Goal: Book appointment/travel/reservation

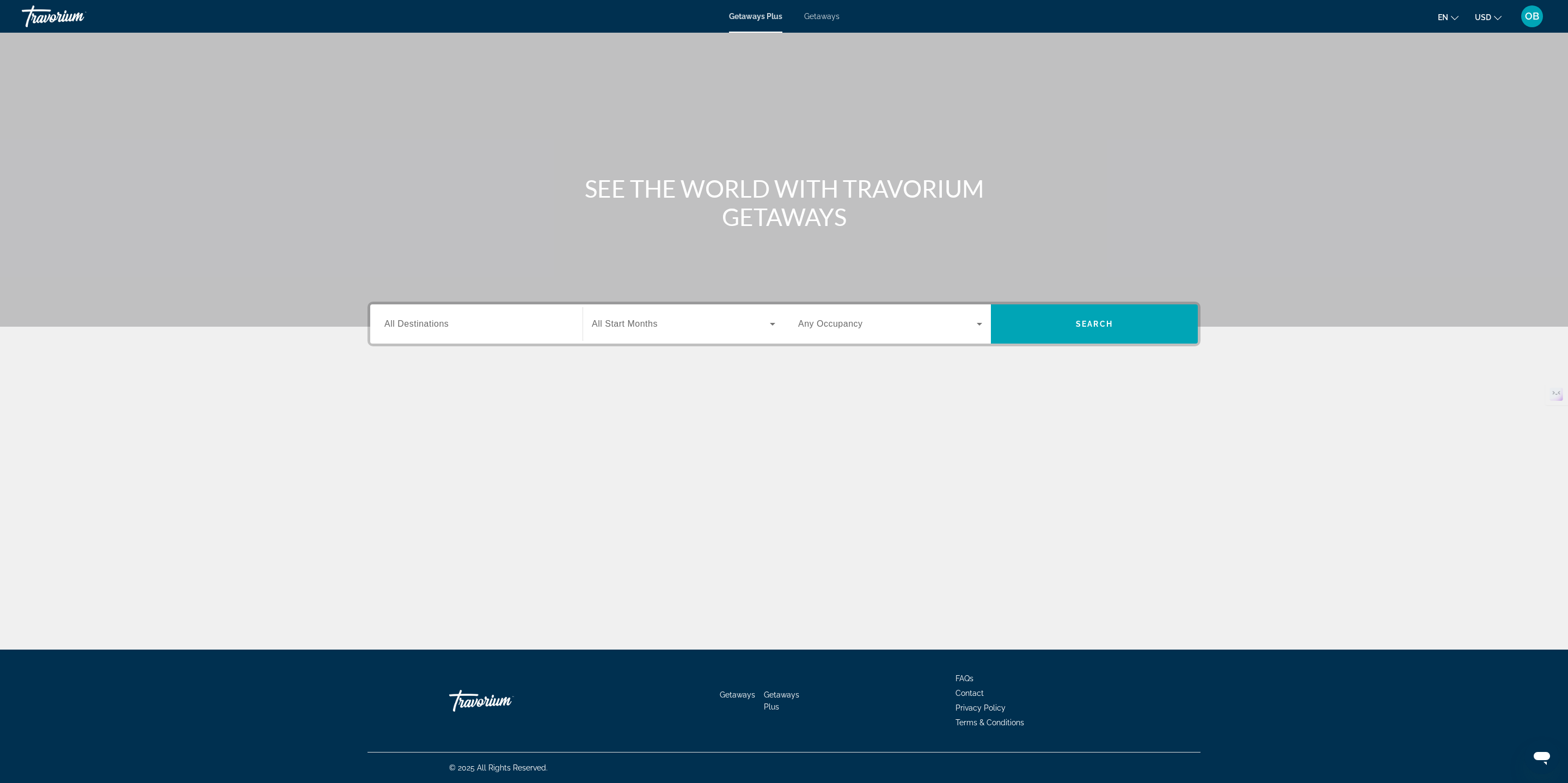
click at [489, 314] on div "Search widget" at bounding box center [477, 324] width 184 height 31
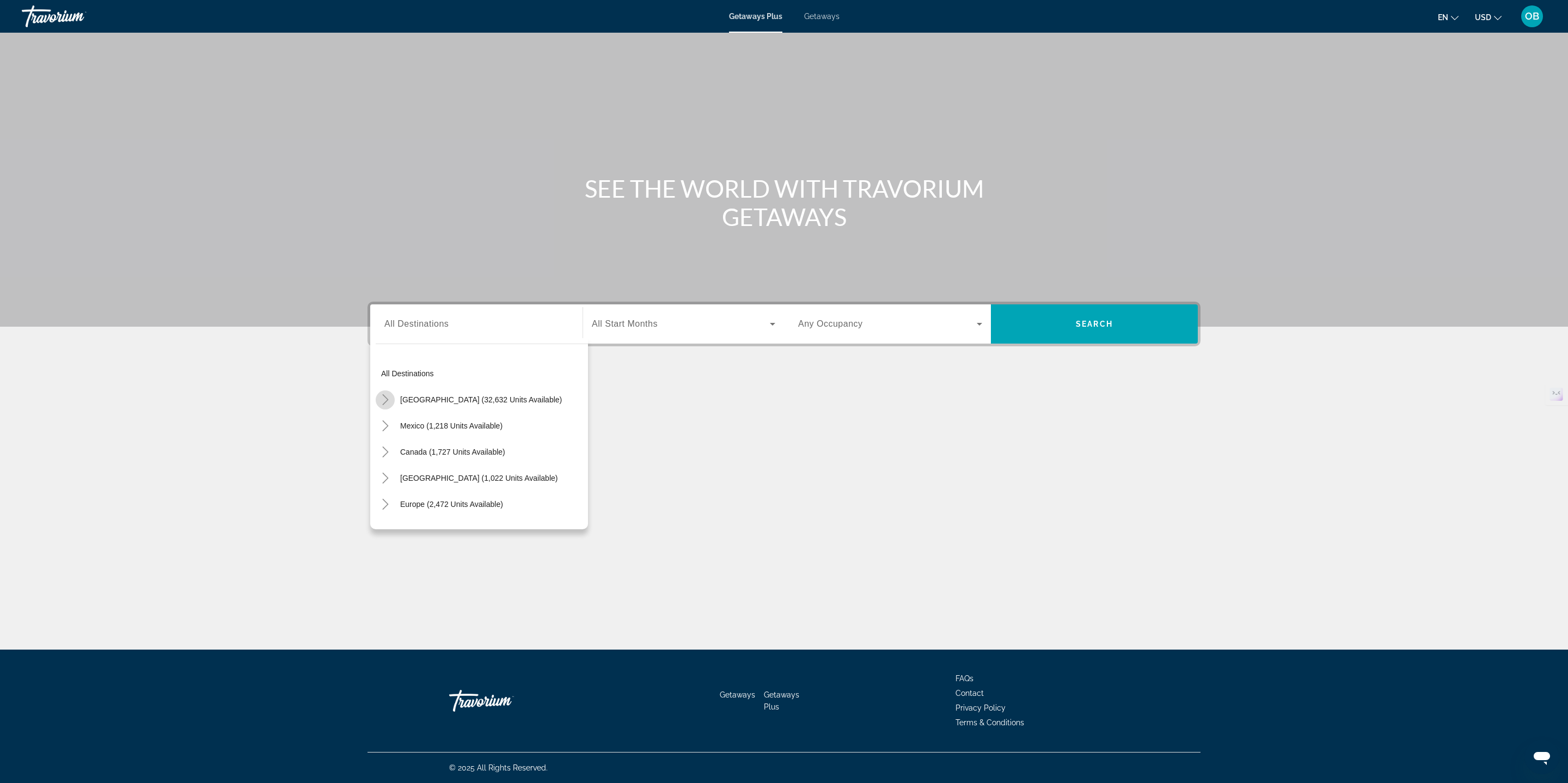
click at [388, 394] on icon "Toggle United States (32,632 units available)" at bounding box center [385, 400] width 11 height 11
click at [398, 451] on icon "Toggle California (2,265 units available)" at bounding box center [396, 446] width 11 height 11
click at [446, 443] on span "[US_STATE] (2,265 units available)" at bounding box center [471, 446] width 121 height 9
type input "**********"
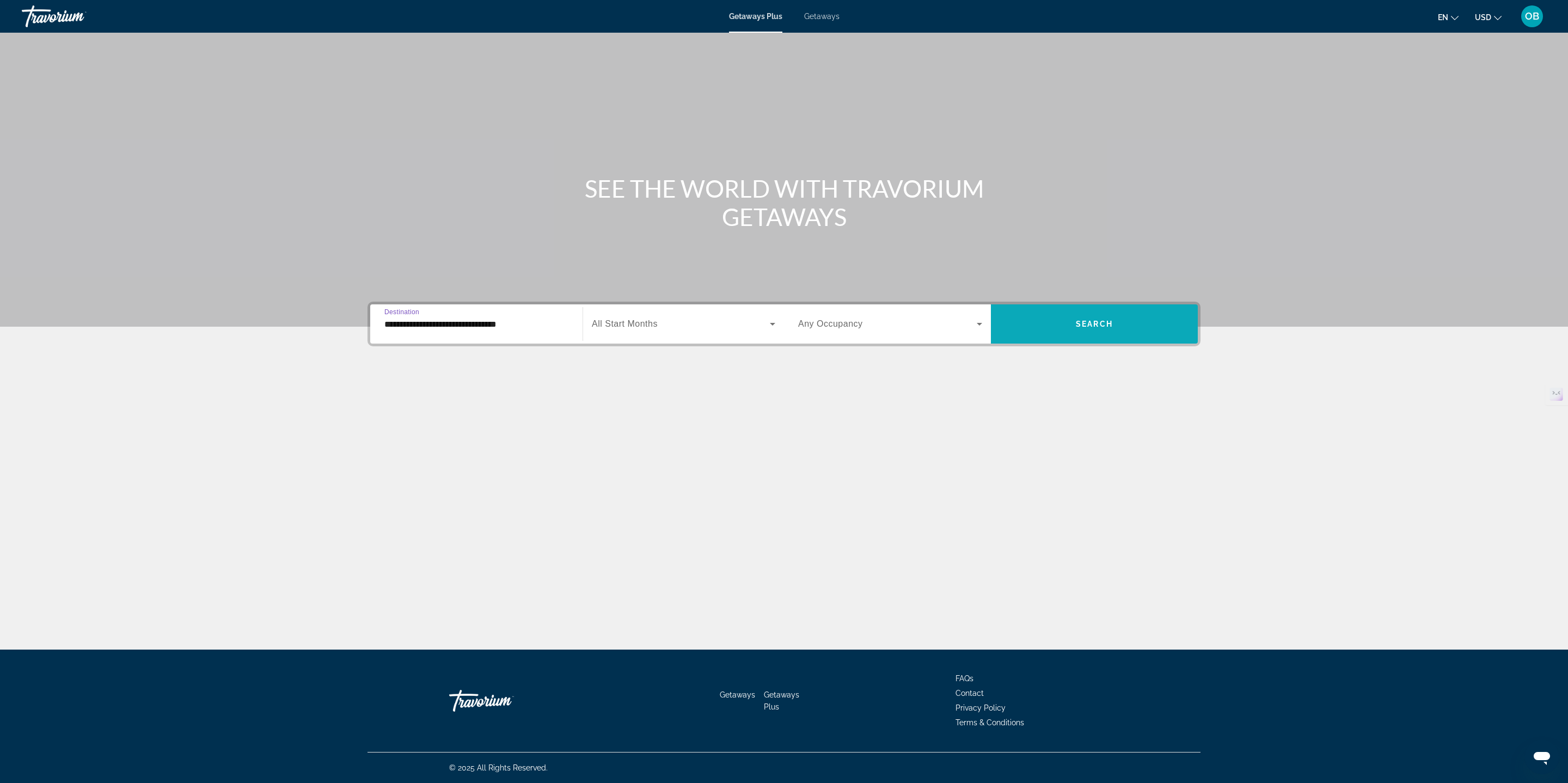
click at [1123, 321] on span "Search widget" at bounding box center [1094, 324] width 207 height 26
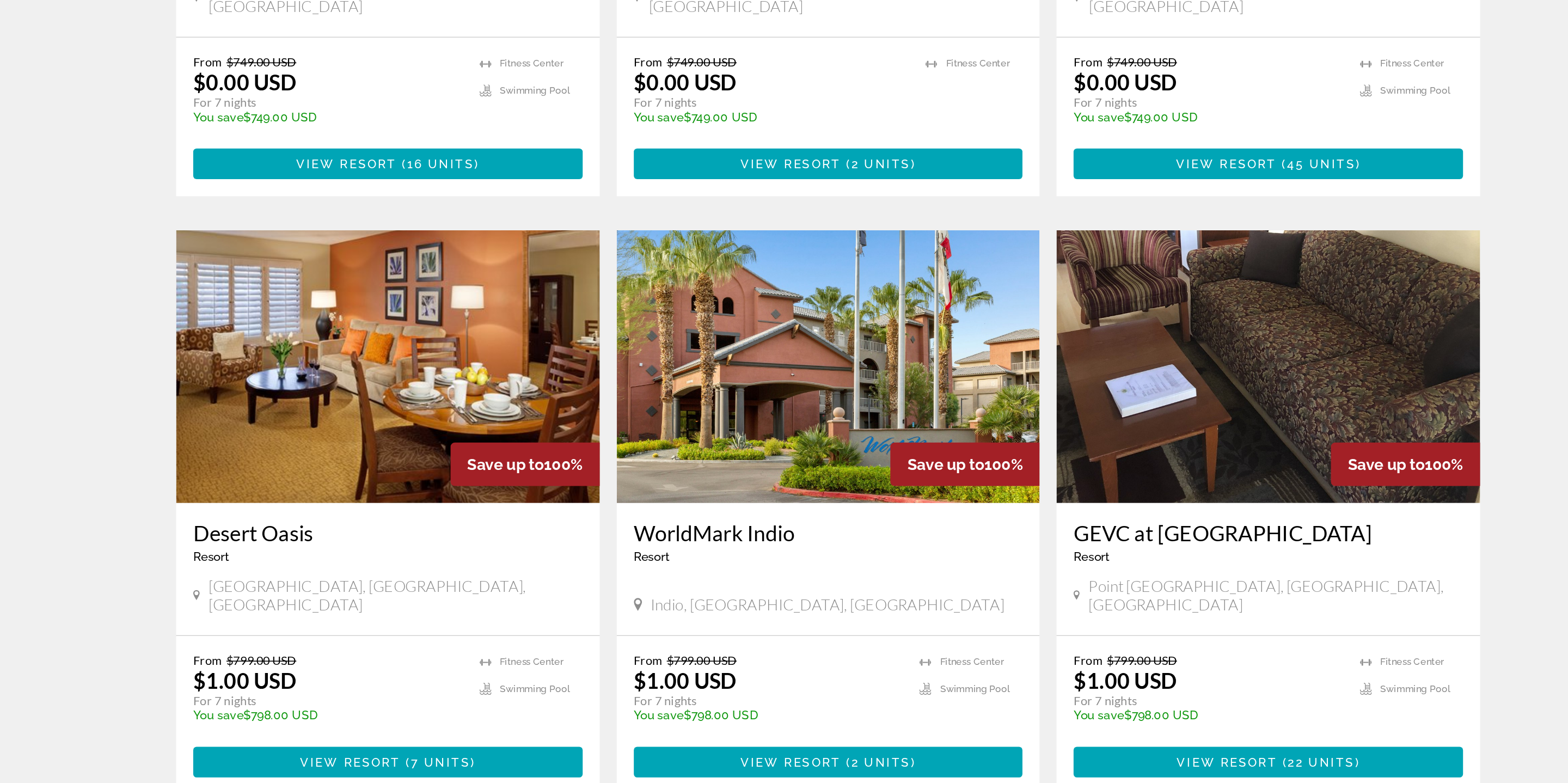
scroll to position [1260, 0]
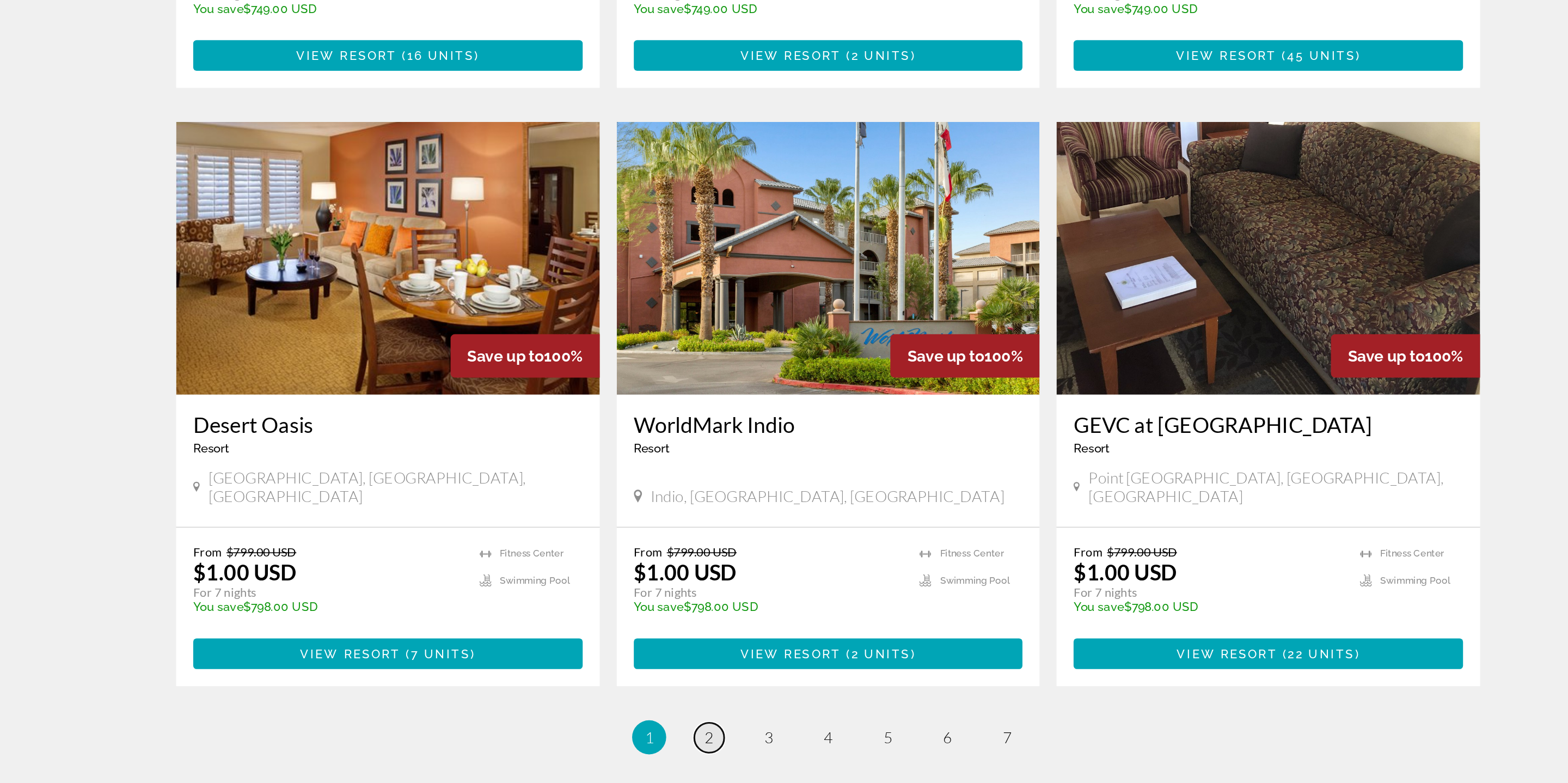
click at [710, 747] on span "2" at bounding box center [708, 753] width 5 height 12
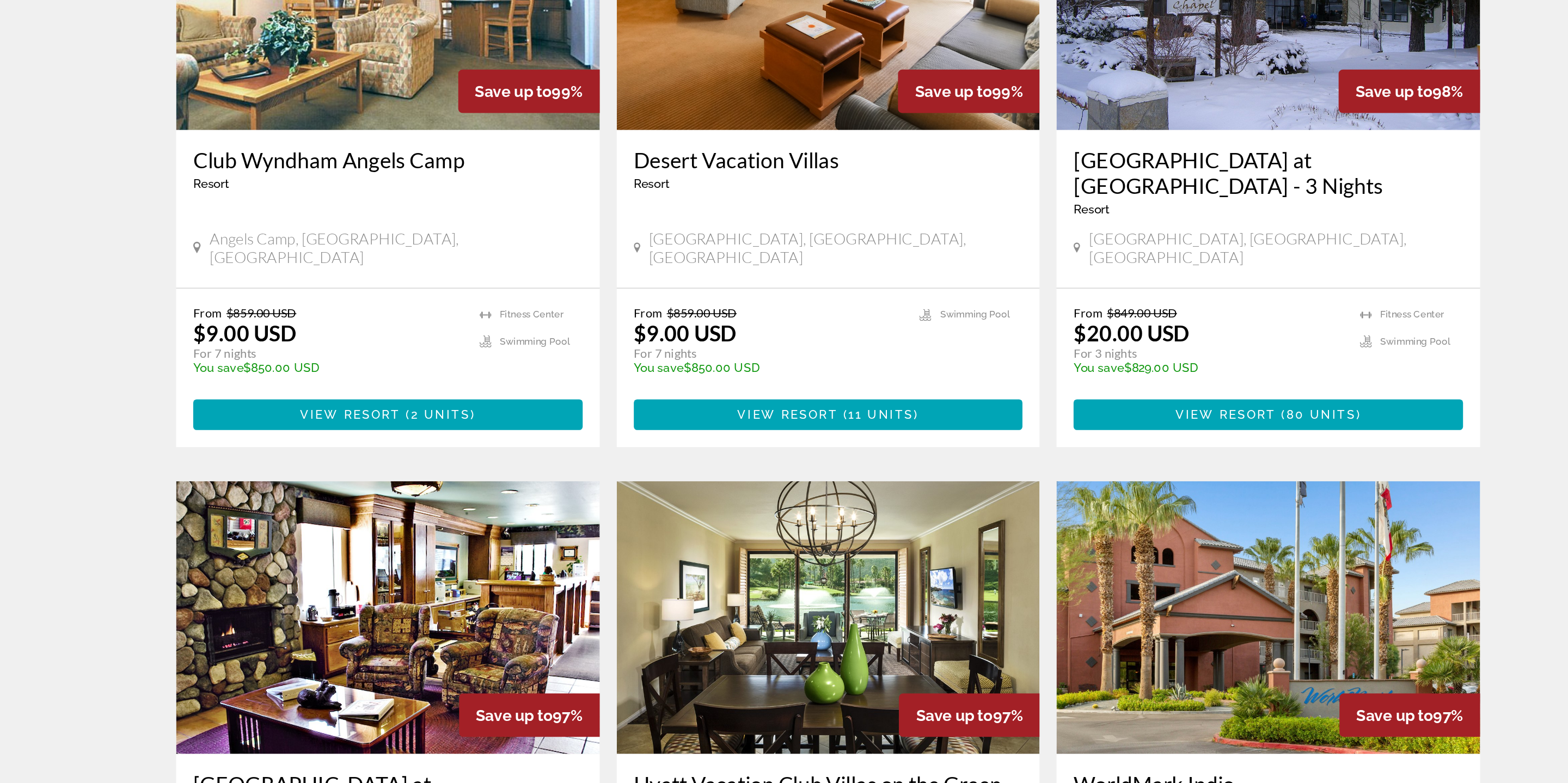
scroll to position [250, 0]
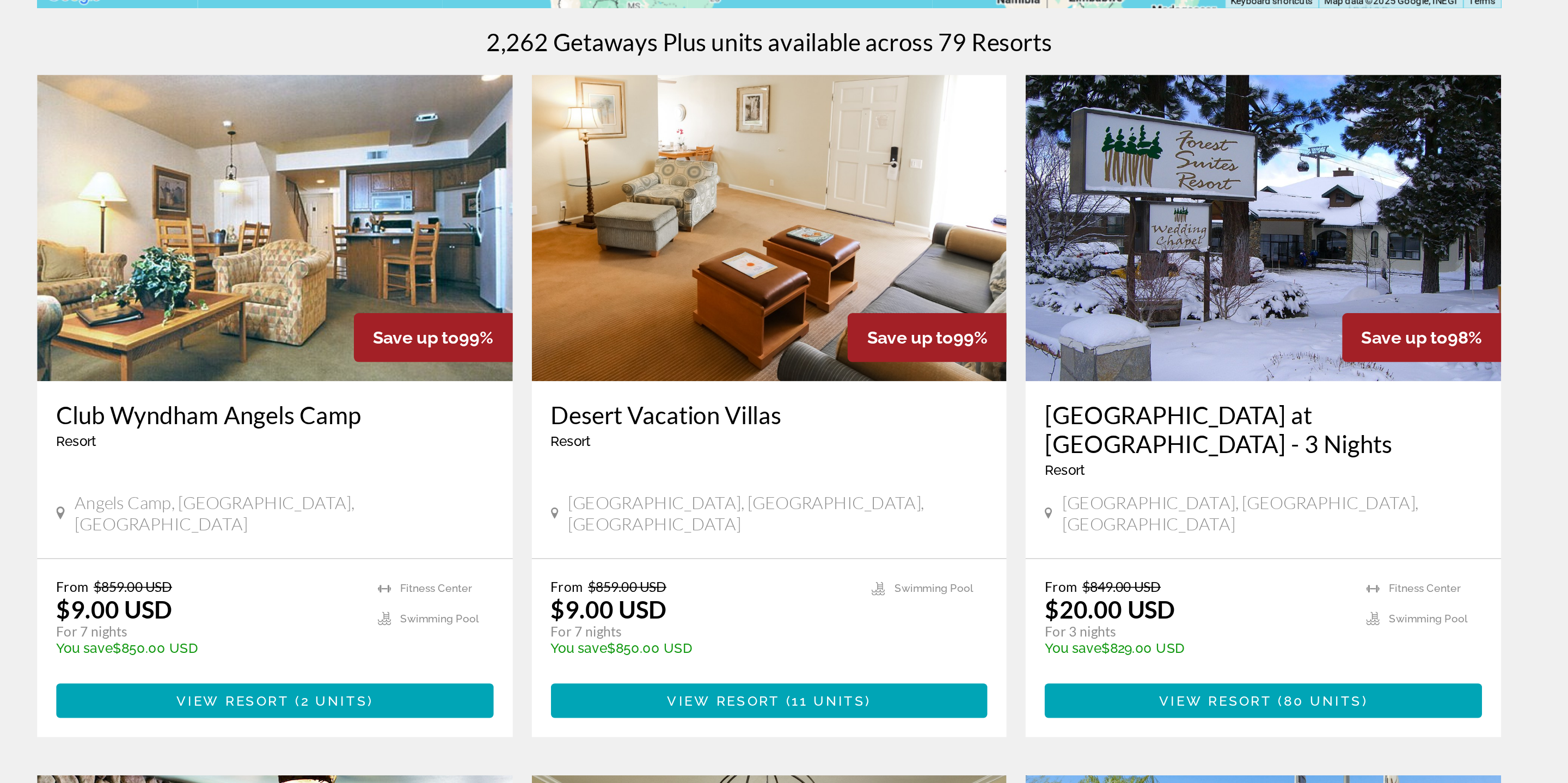
click at [1038, 248] on img "Main content" at bounding box center [1065, 279] width 271 height 174
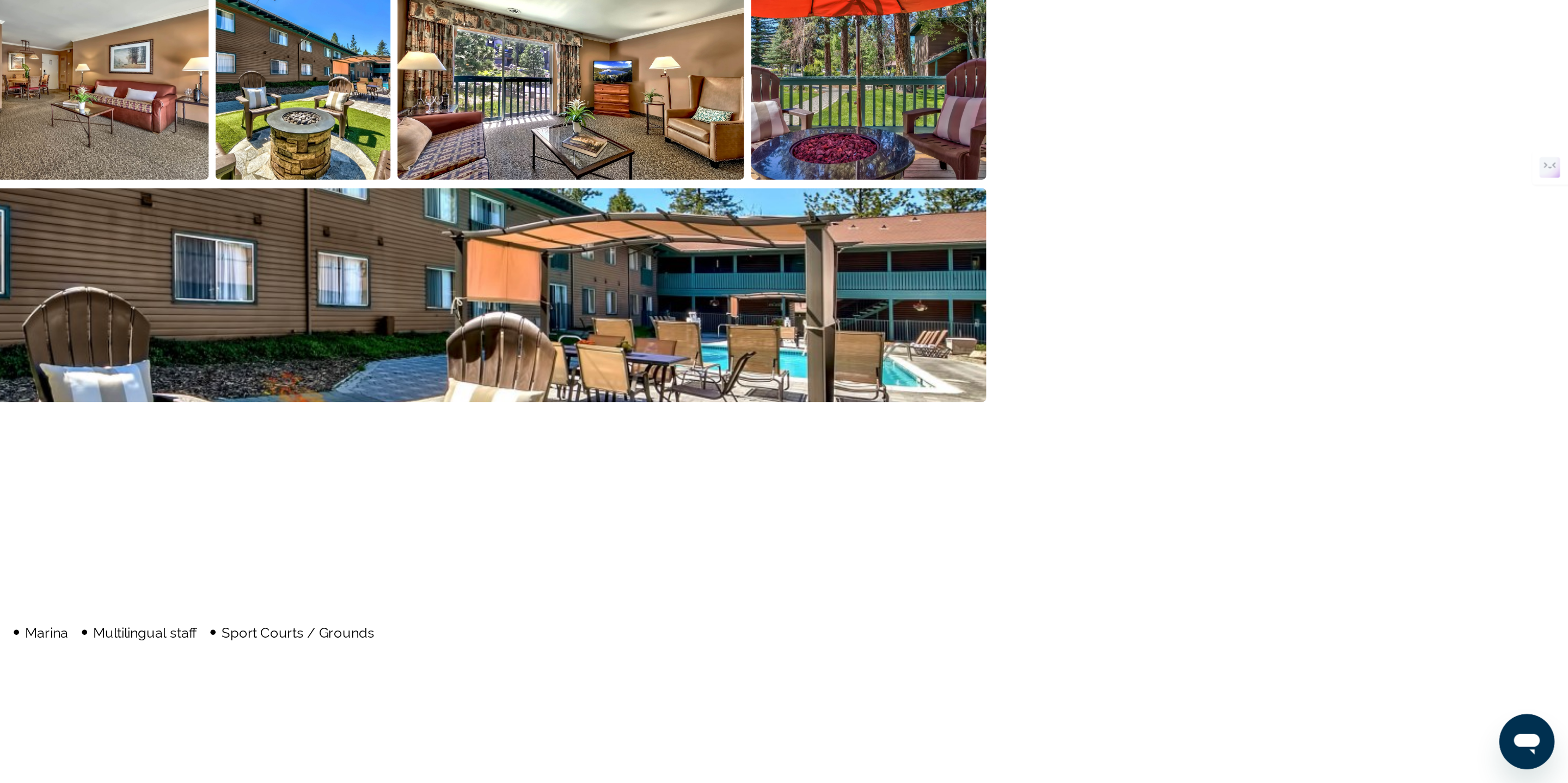
scroll to position [307, 0]
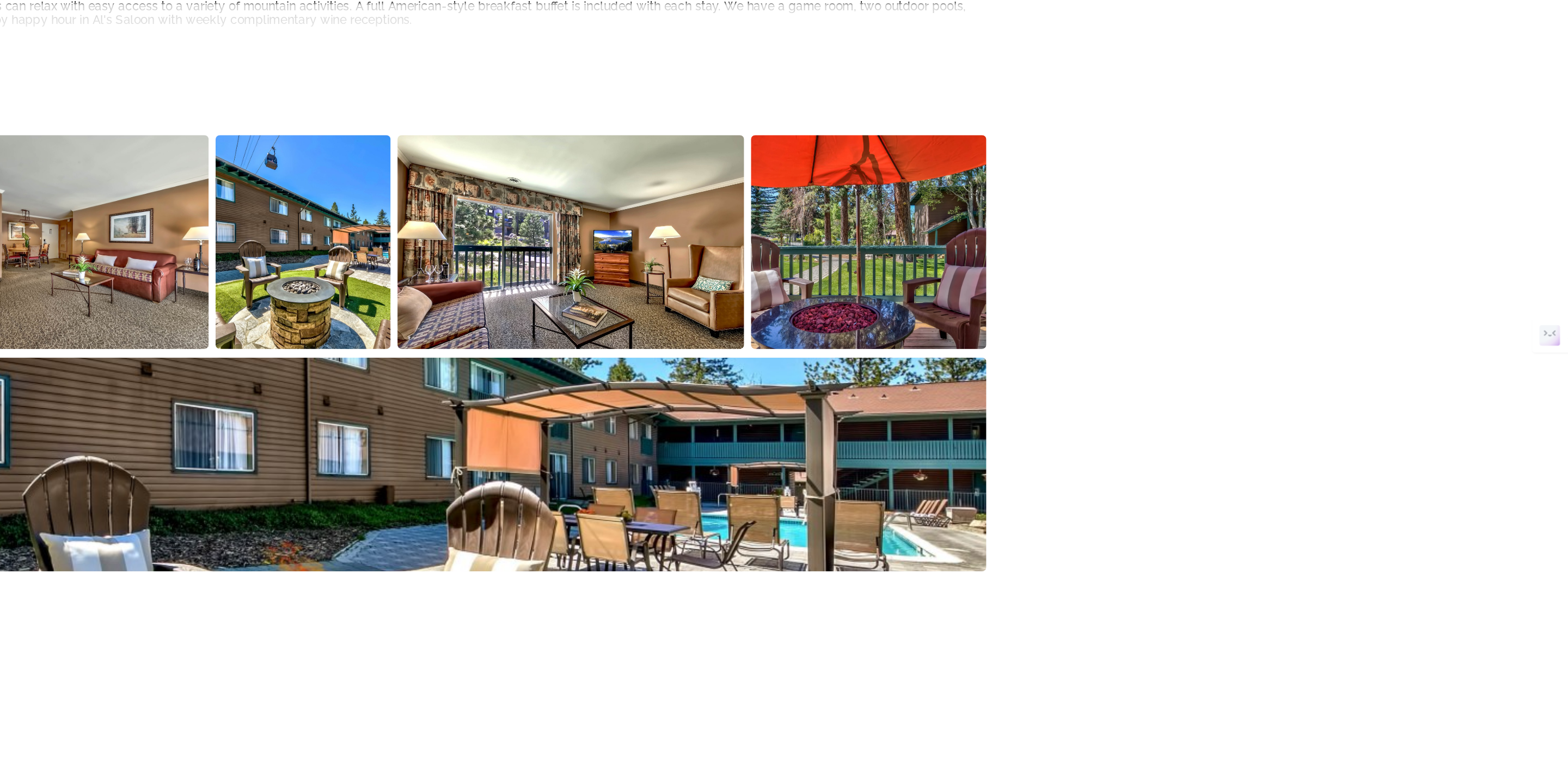
click at [990, 339] on img "Open full-screen image slider" at bounding box center [938, 336] width 219 height 135
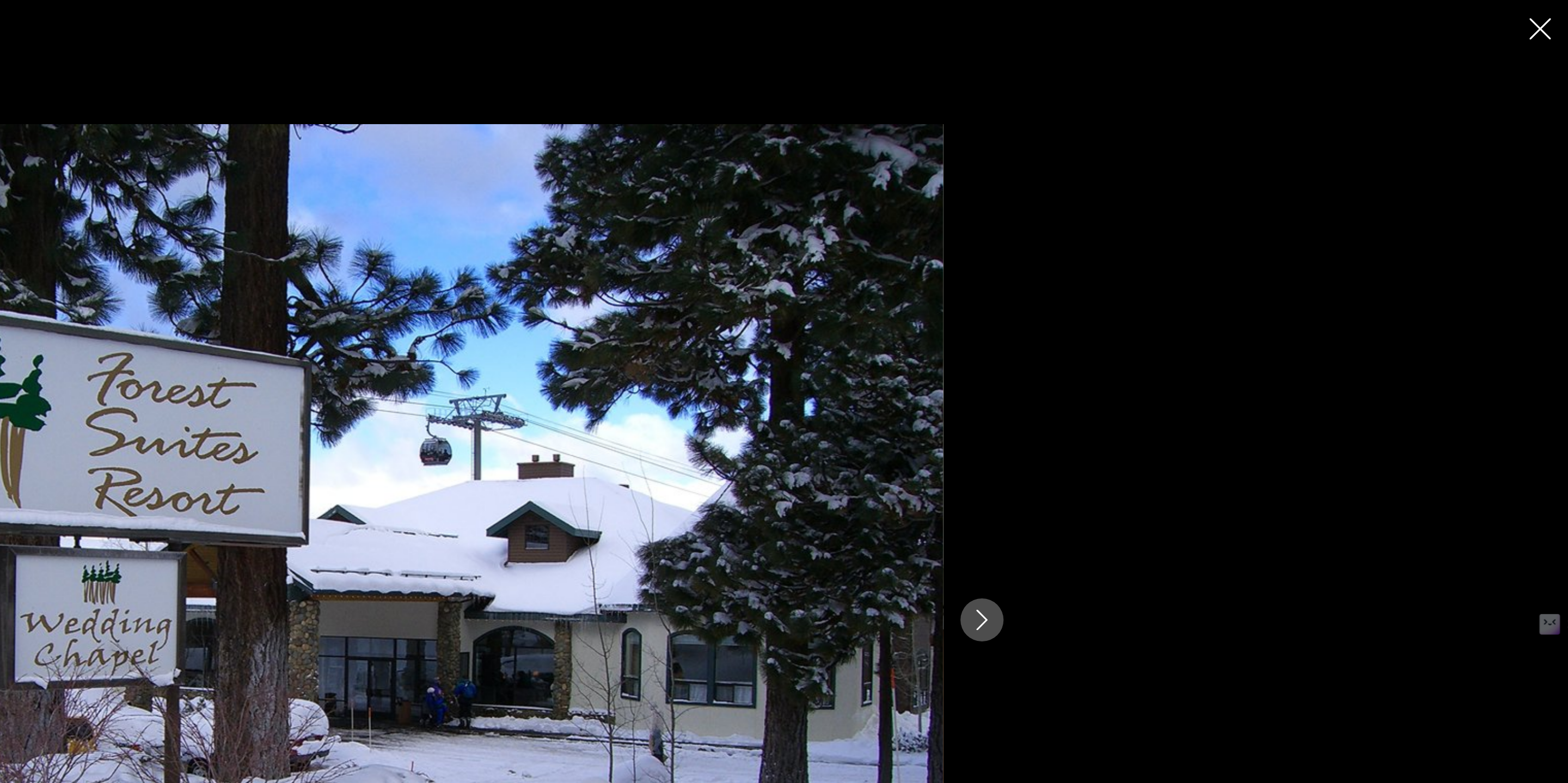
click at [1194, 376] on div "prev next" at bounding box center [784, 391] width 876 height 626
click at [1191, 394] on icon "Next image" at bounding box center [1198, 392] width 13 height 13
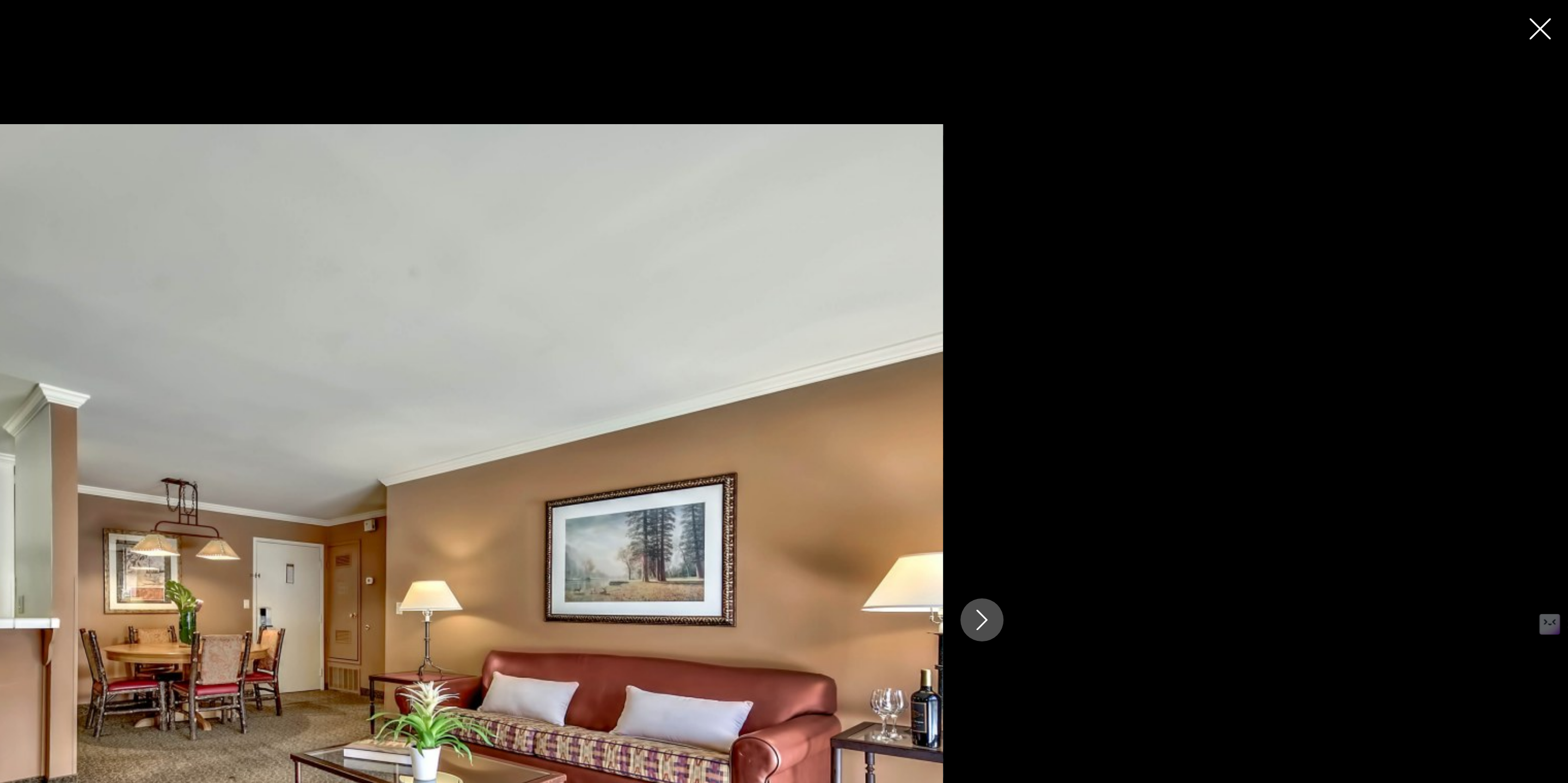
click at [1191, 394] on icon "Next image" at bounding box center [1198, 392] width 13 height 13
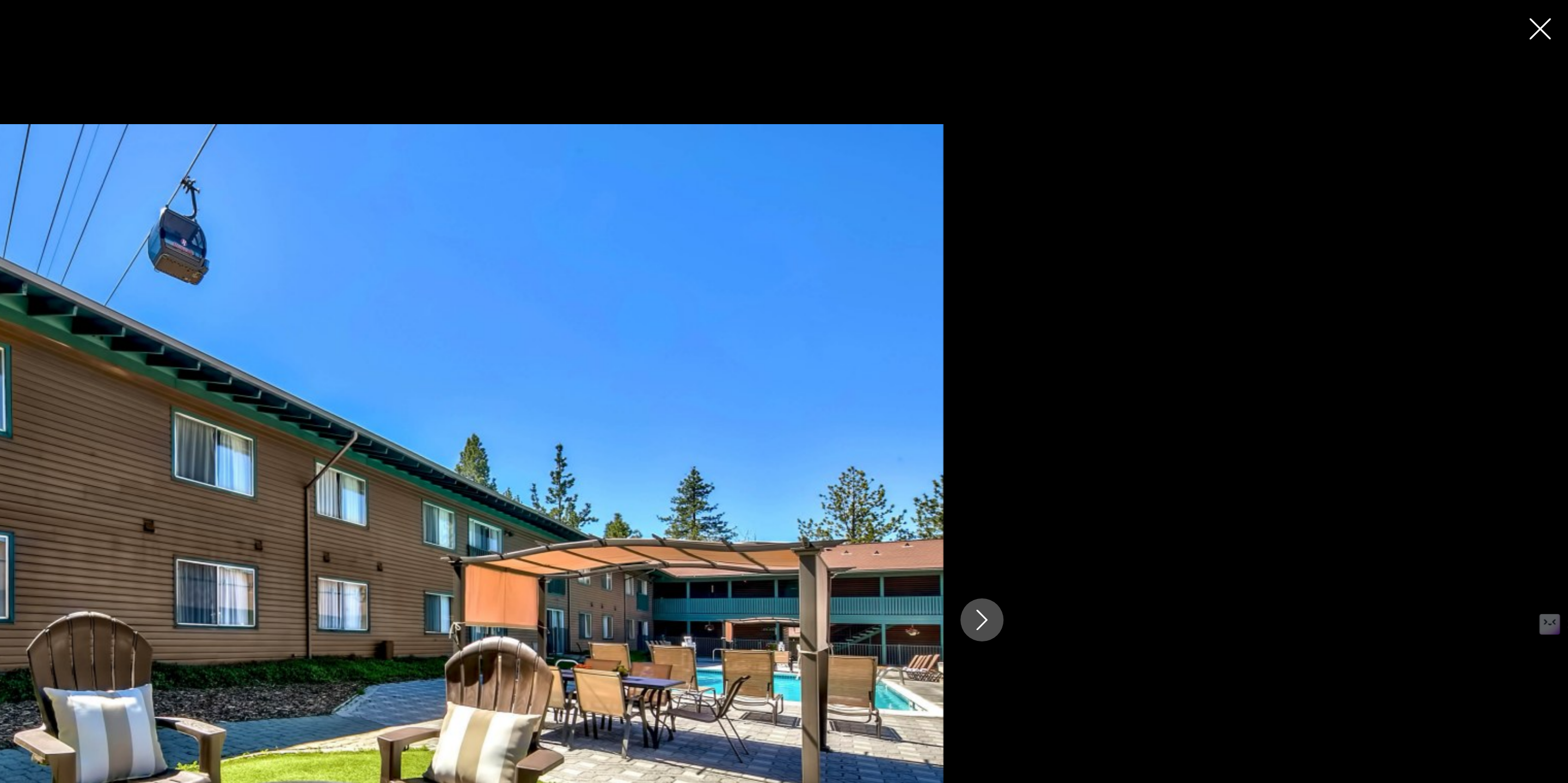
click at [1191, 394] on icon "Next image" at bounding box center [1198, 392] width 13 height 13
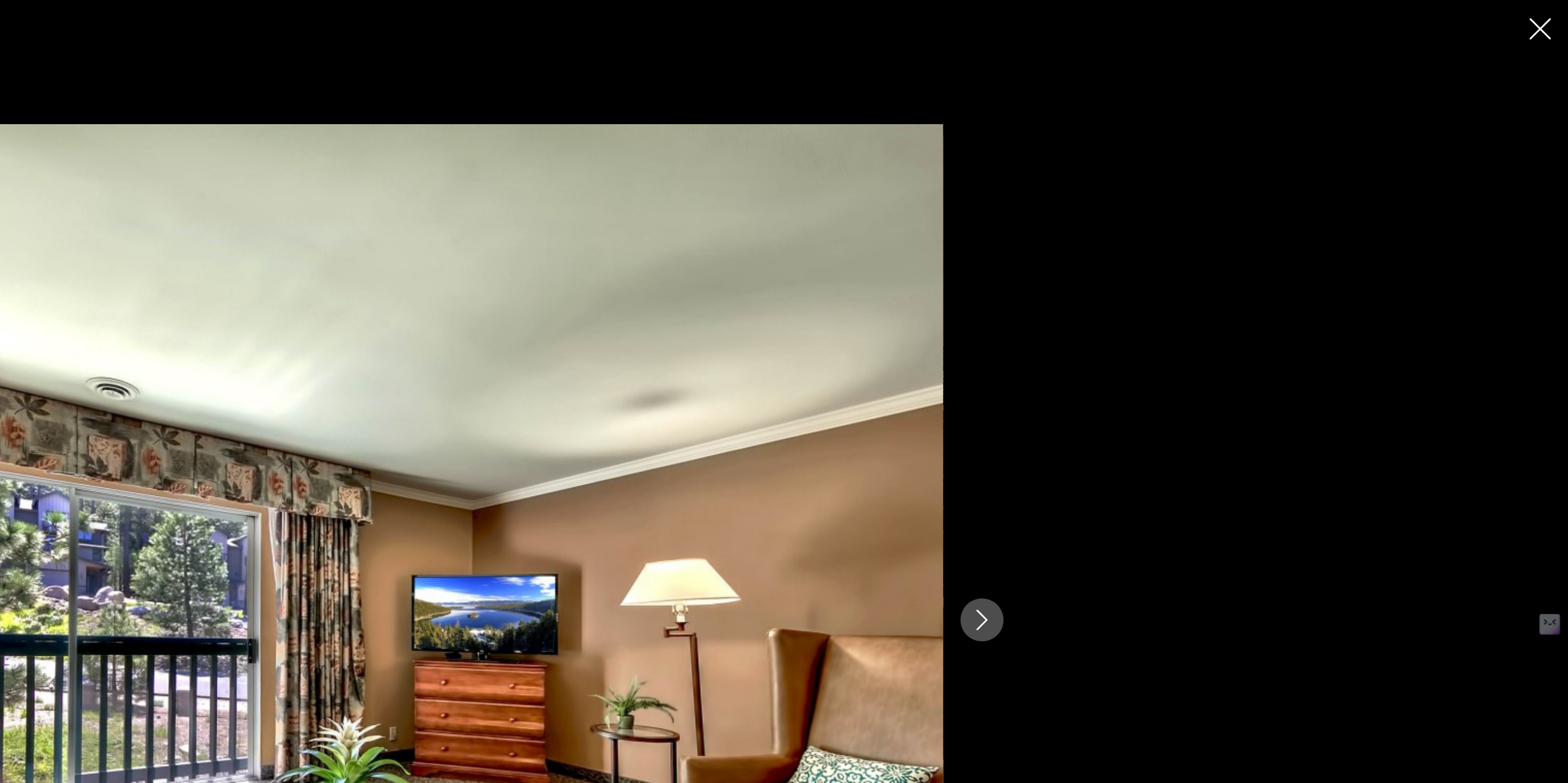
click at [1191, 394] on icon "Next image" at bounding box center [1198, 392] width 13 height 13
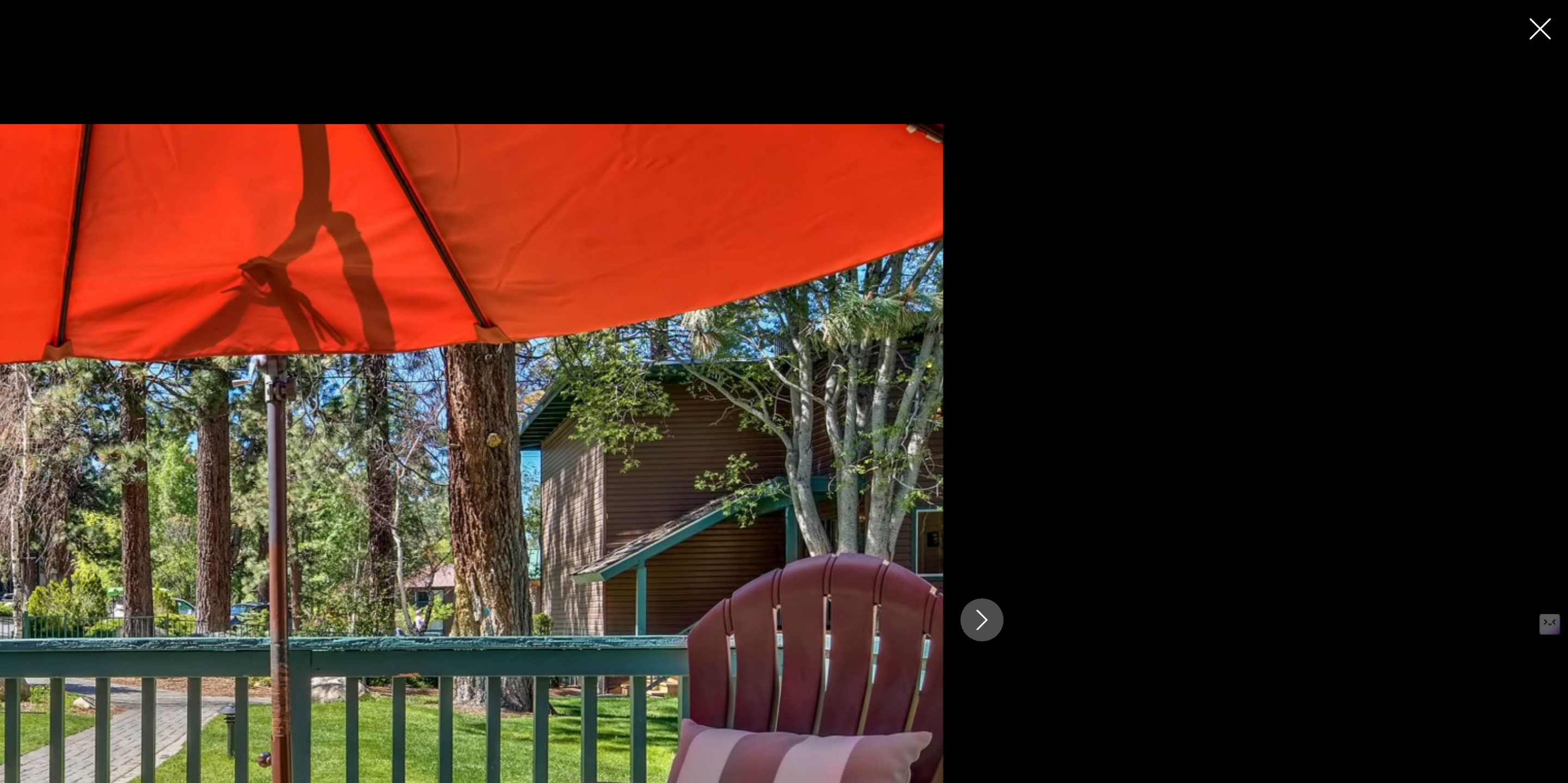
click at [1538, 21] on div "prev next" at bounding box center [784, 391] width 1568 height 783
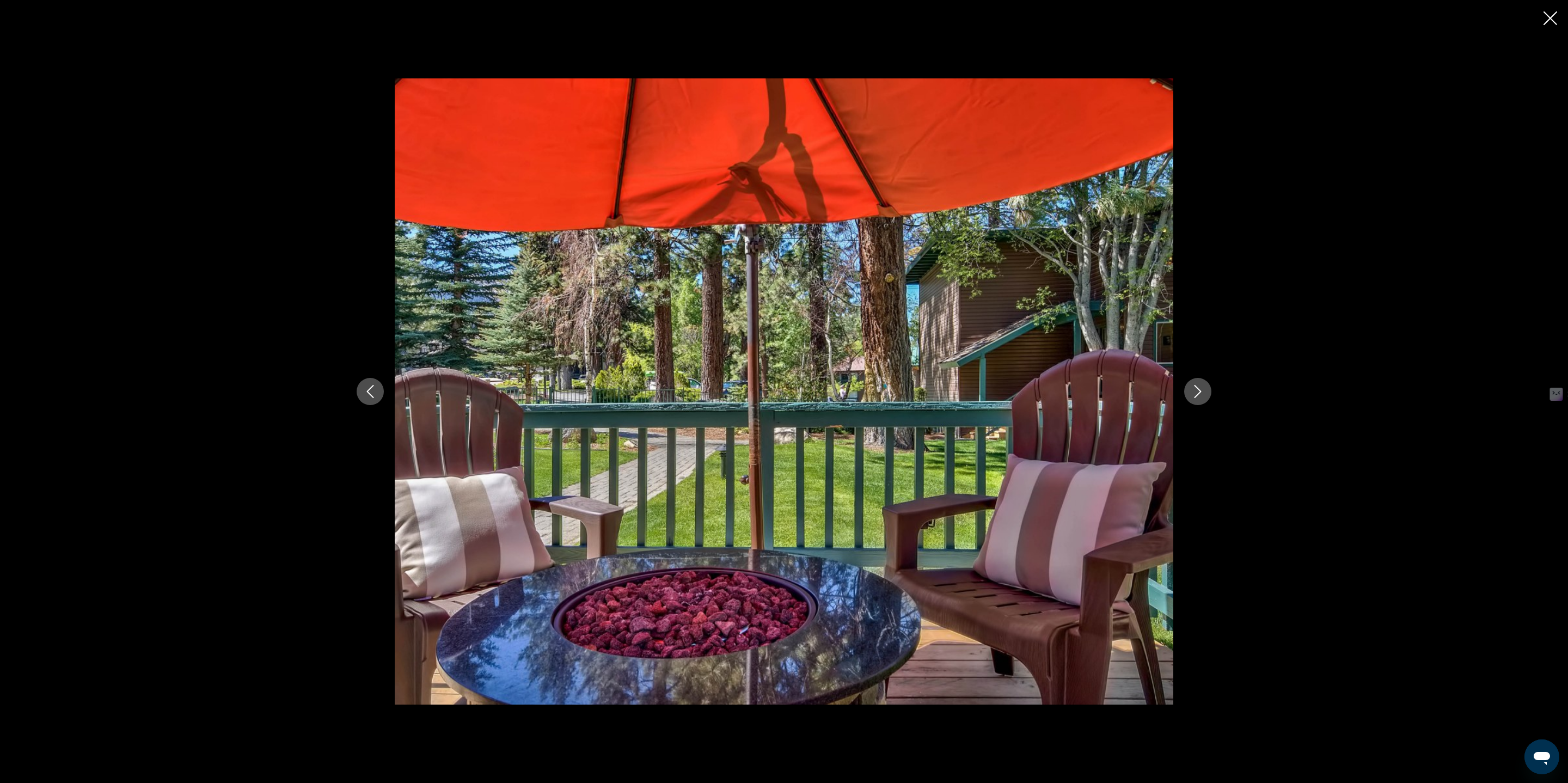
click at [1198, 383] on button "Next image" at bounding box center [1197, 391] width 27 height 27
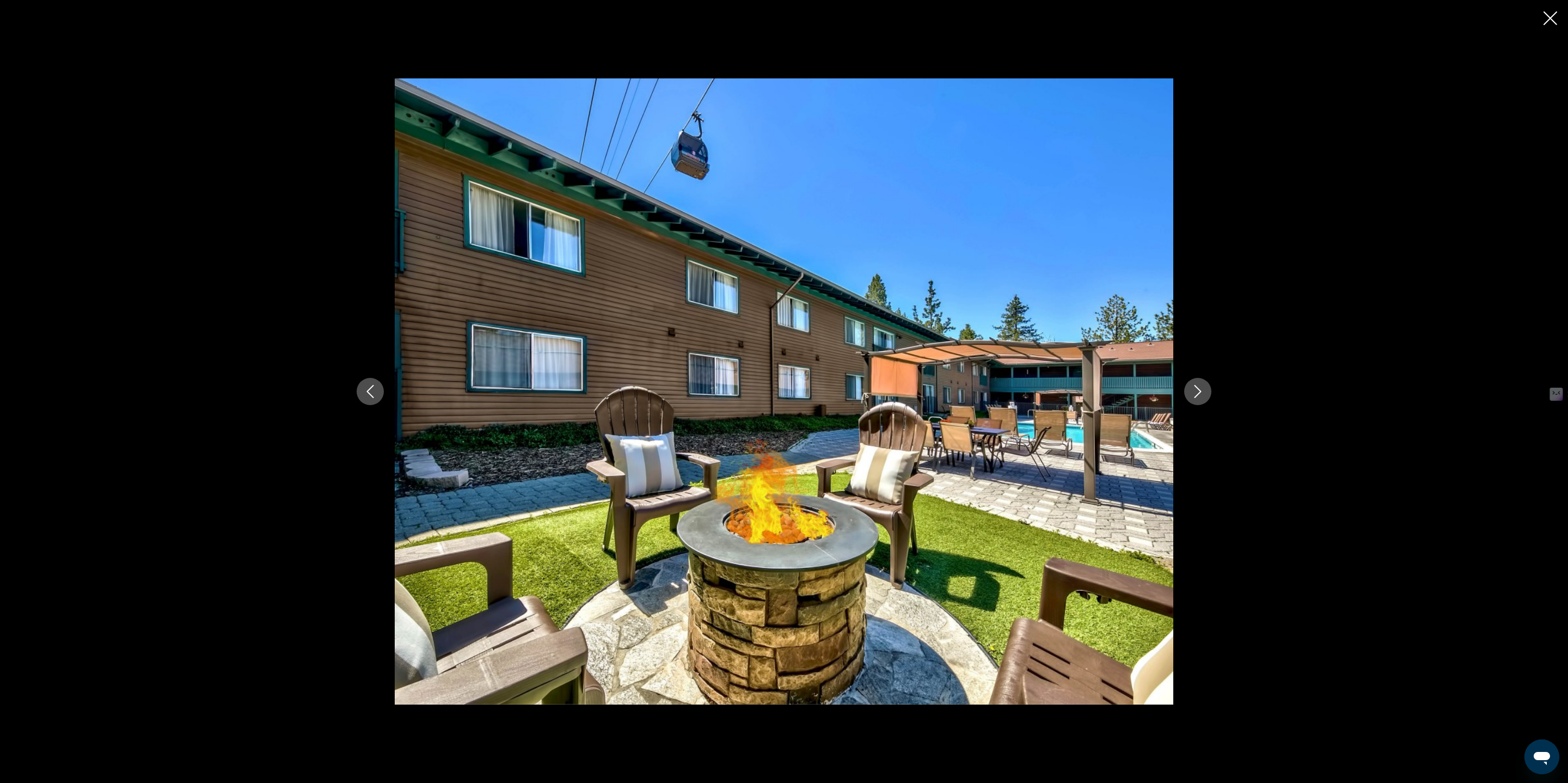
click at [1198, 383] on button "Next image" at bounding box center [1197, 391] width 27 height 27
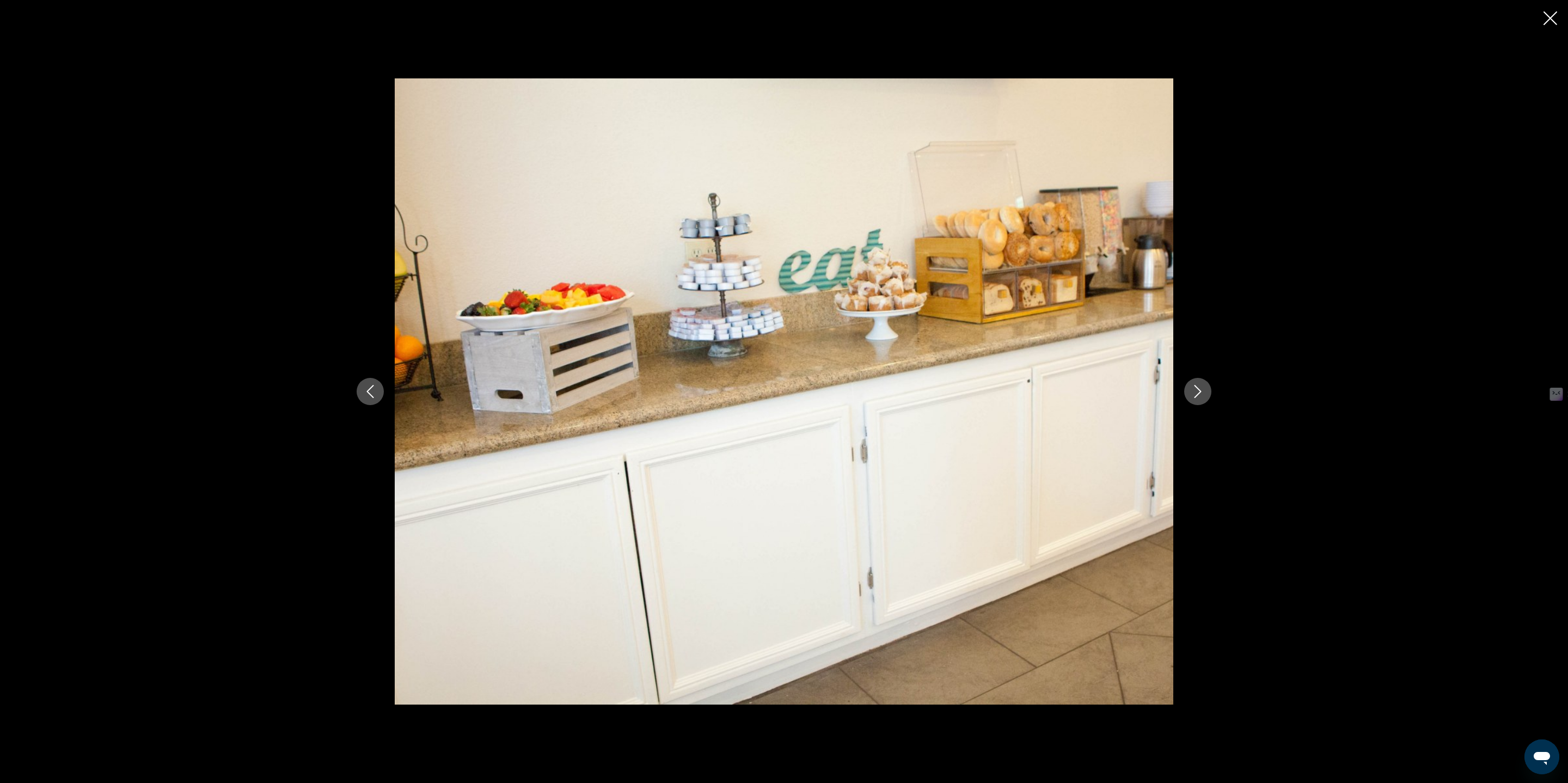
click at [1553, 20] on icon "Close slideshow" at bounding box center [1550, 18] width 14 height 14
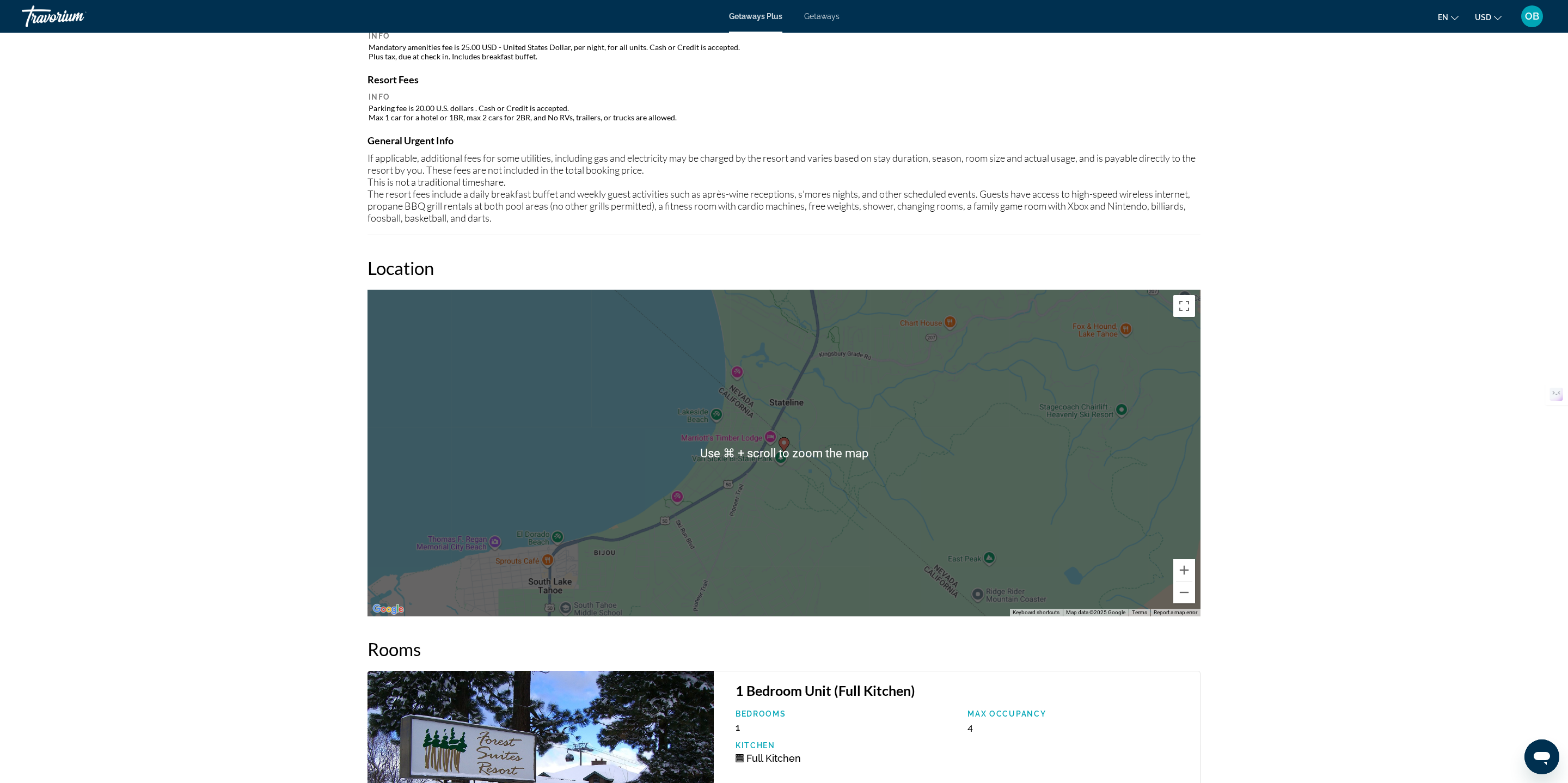
scroll to position [1123, 0]
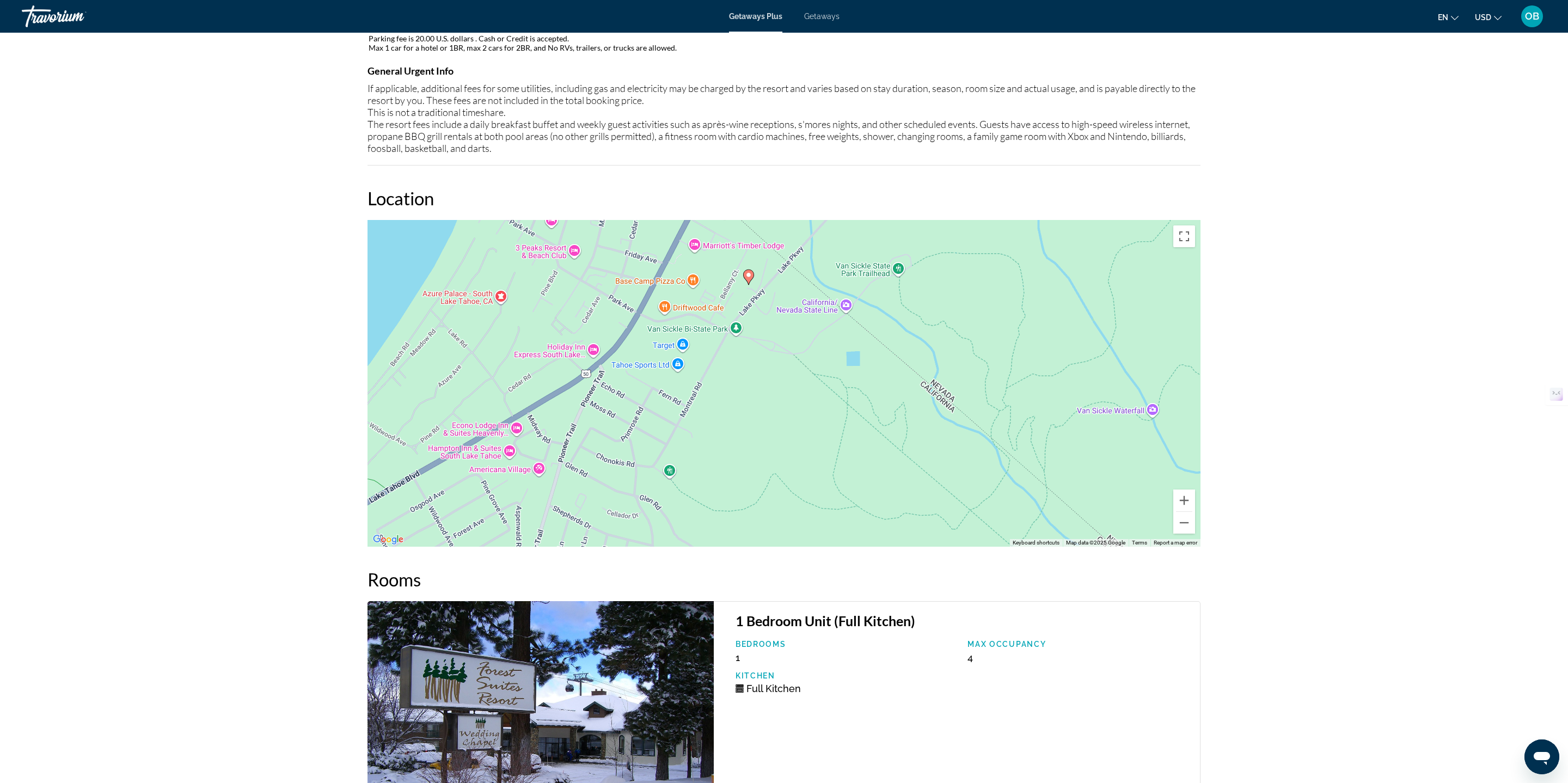
drag, startPoint x: 653, startPoint y: 267, endPoint x: 653, endPoint y: 344, distance: 77.0
click at [653, 344] on div "To activate drag with keyboard, press Alt + Enter. Once in keyboard drag state,…" at bounding box center [784, 383] width 833 height 327
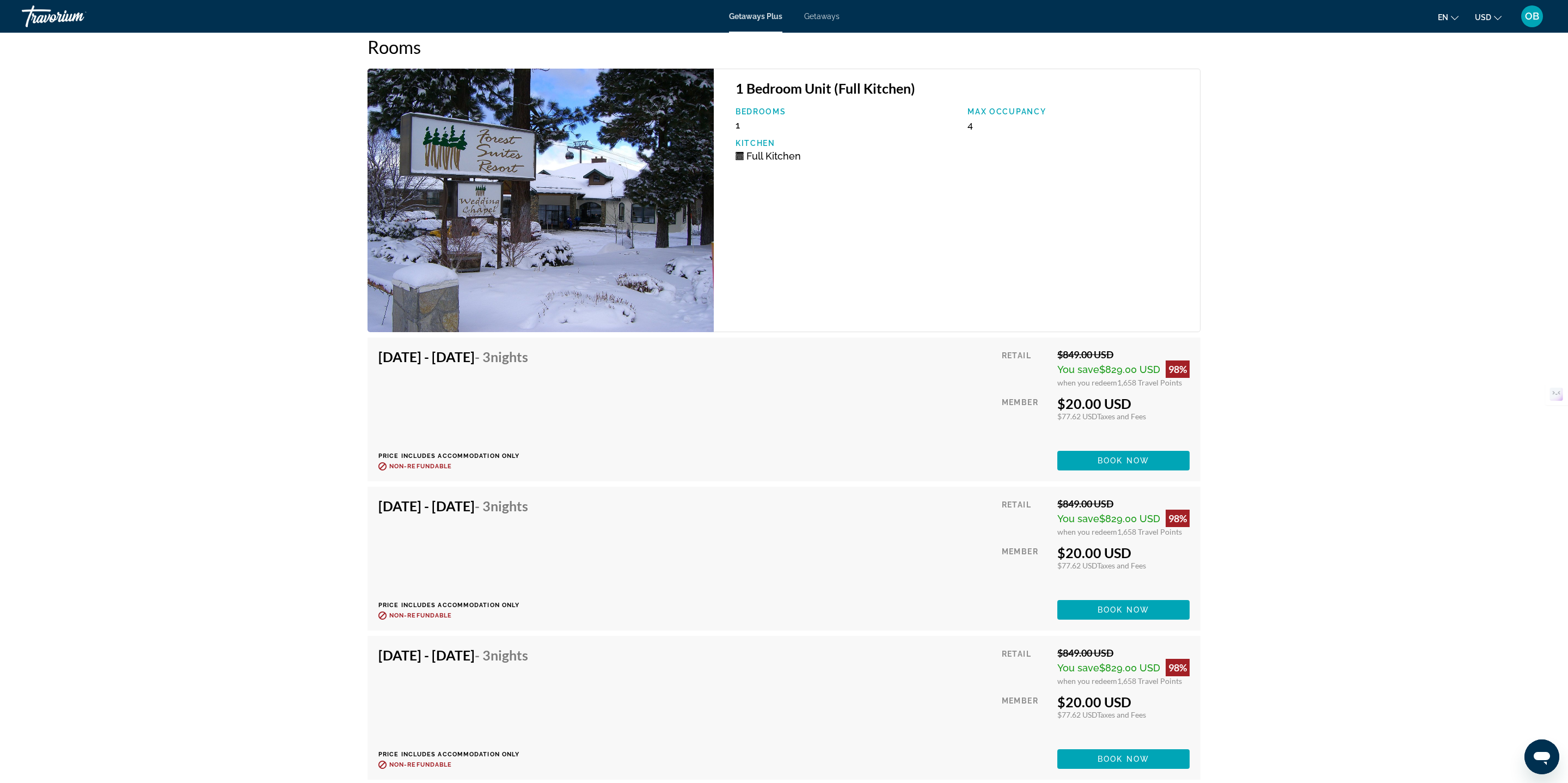
scroll to position [1875, 0]
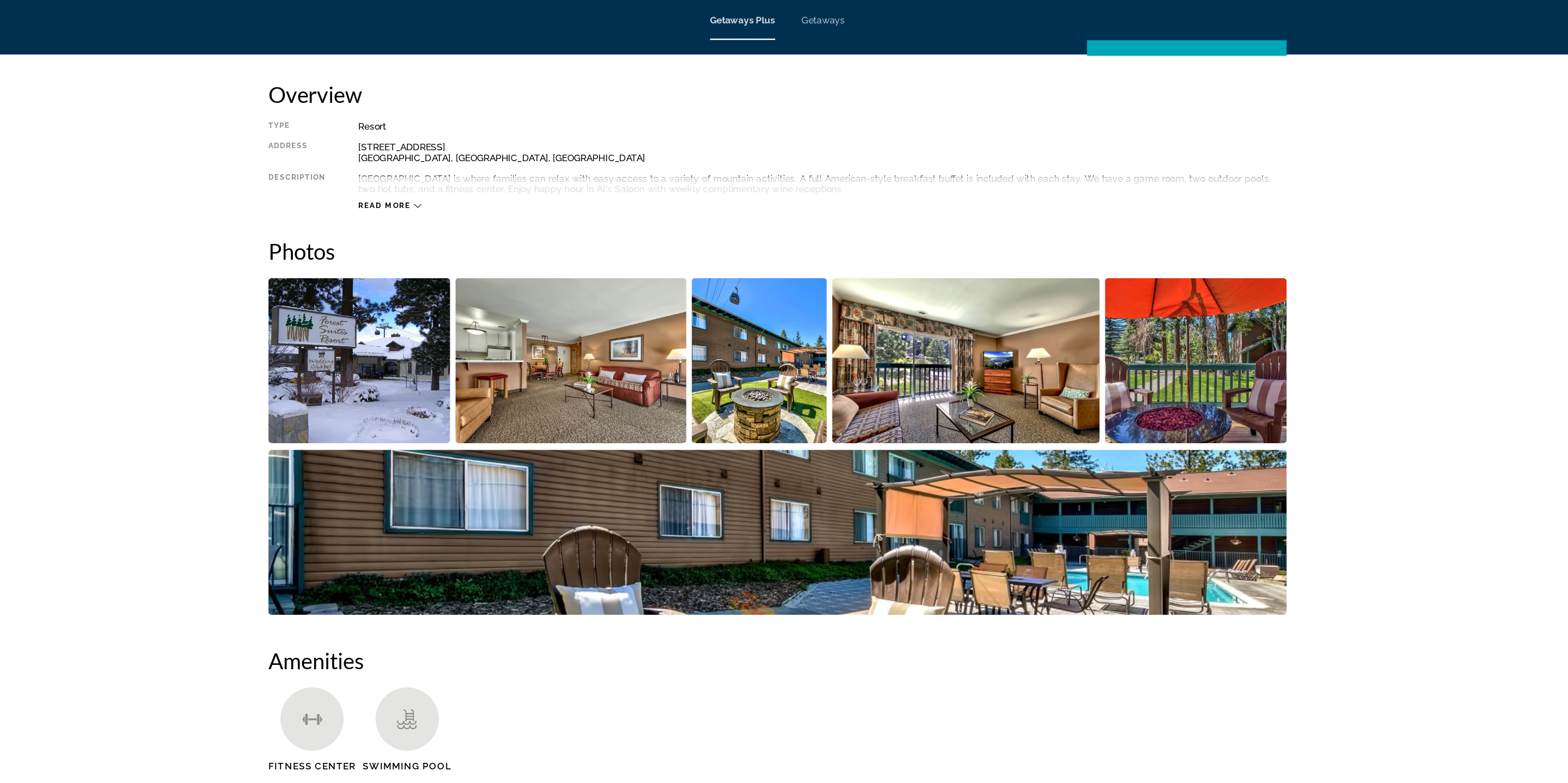
click at [414, 297] on img "Open full-screen image slider" at bounding box center [441, 295] width 149 height 135
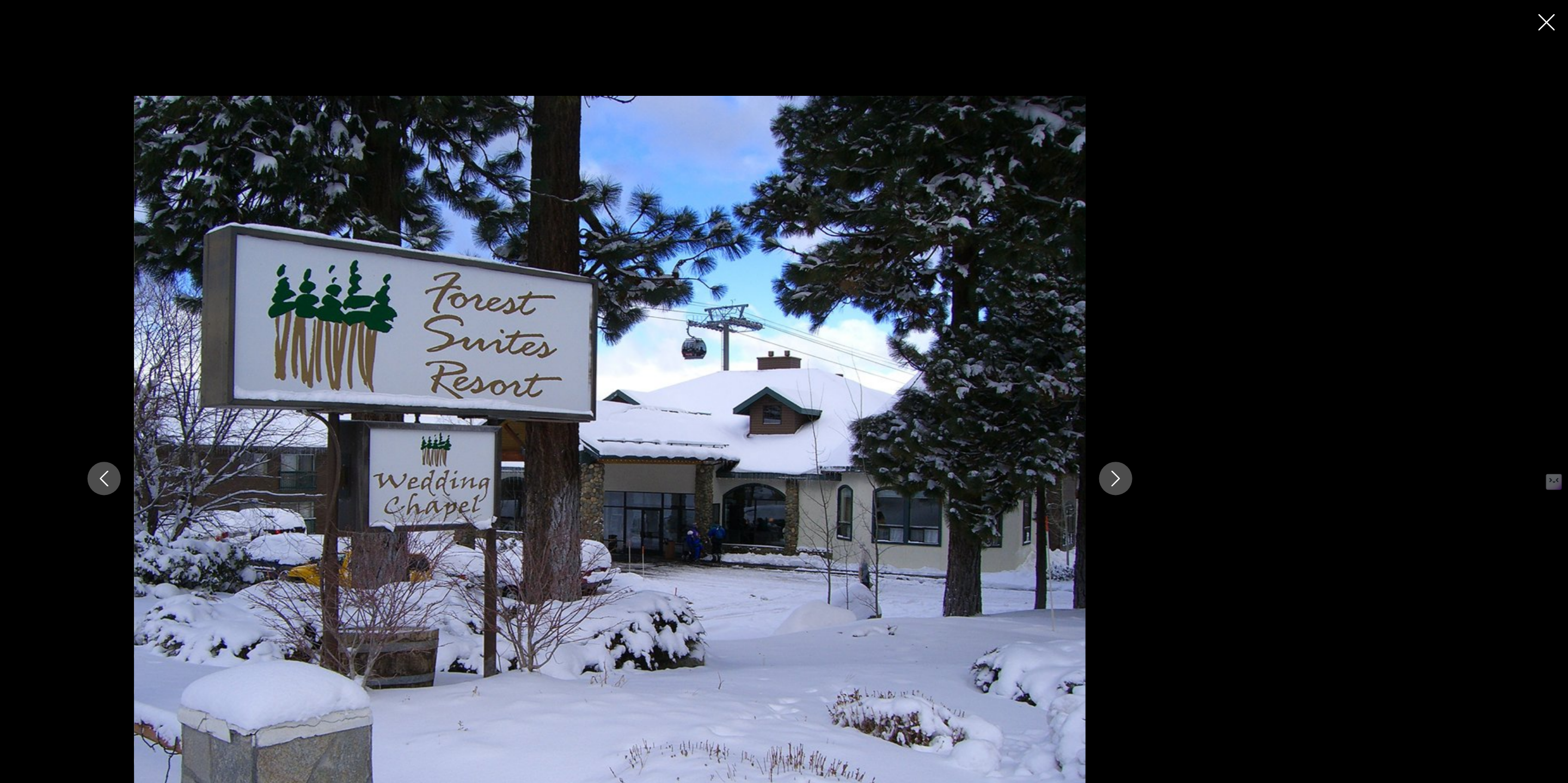
click at [1192, 391] on icon "Next image" at bounding box center [1198, 392] width 13 height 13
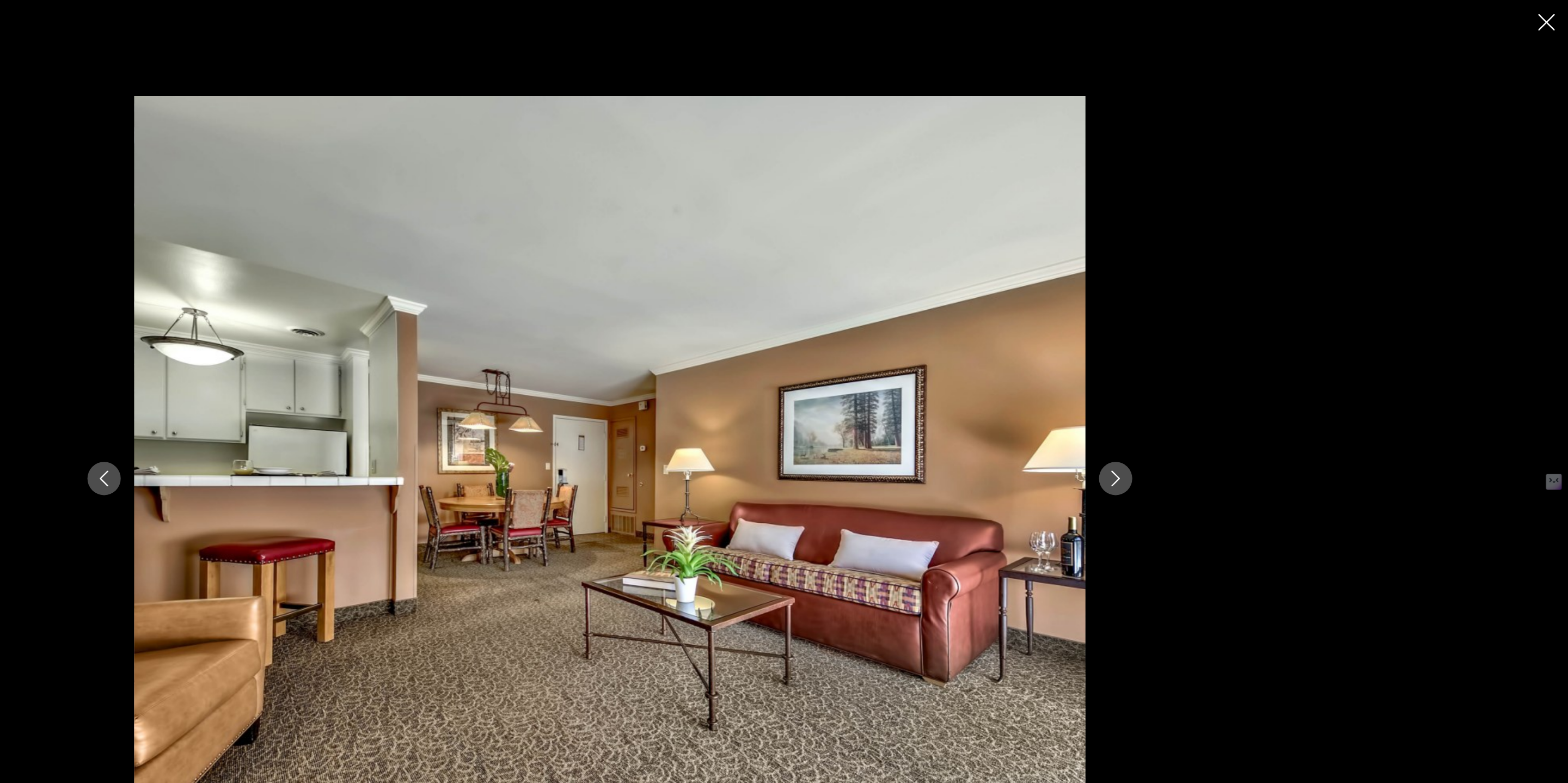
click at [1193, 391] on icon "Next image" at bounding box center [1198, 392] width 13 height 13
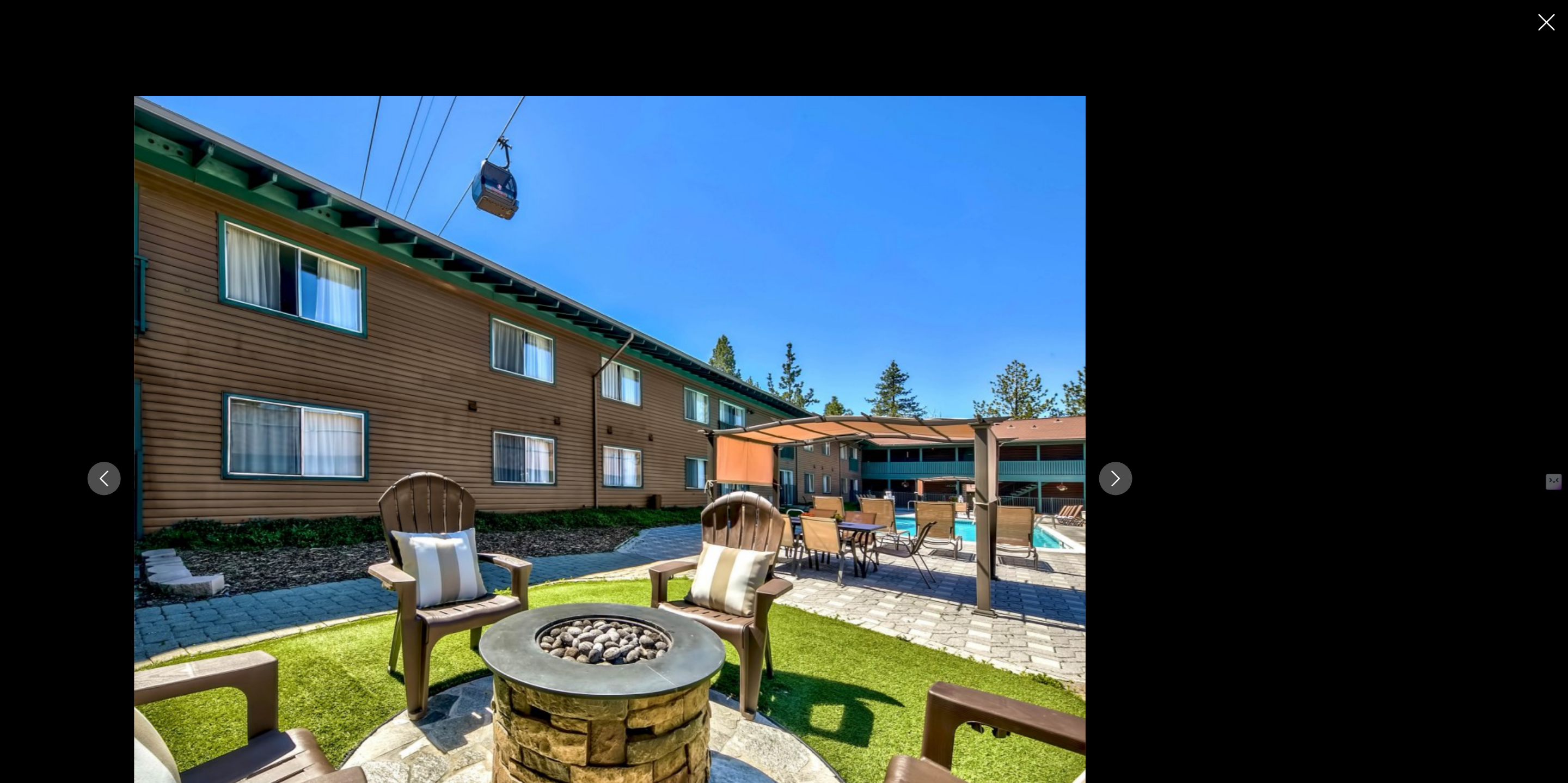
click at [1193, 391] on icon "Next image" at bounding box center [1198, 392] width 13 height 13
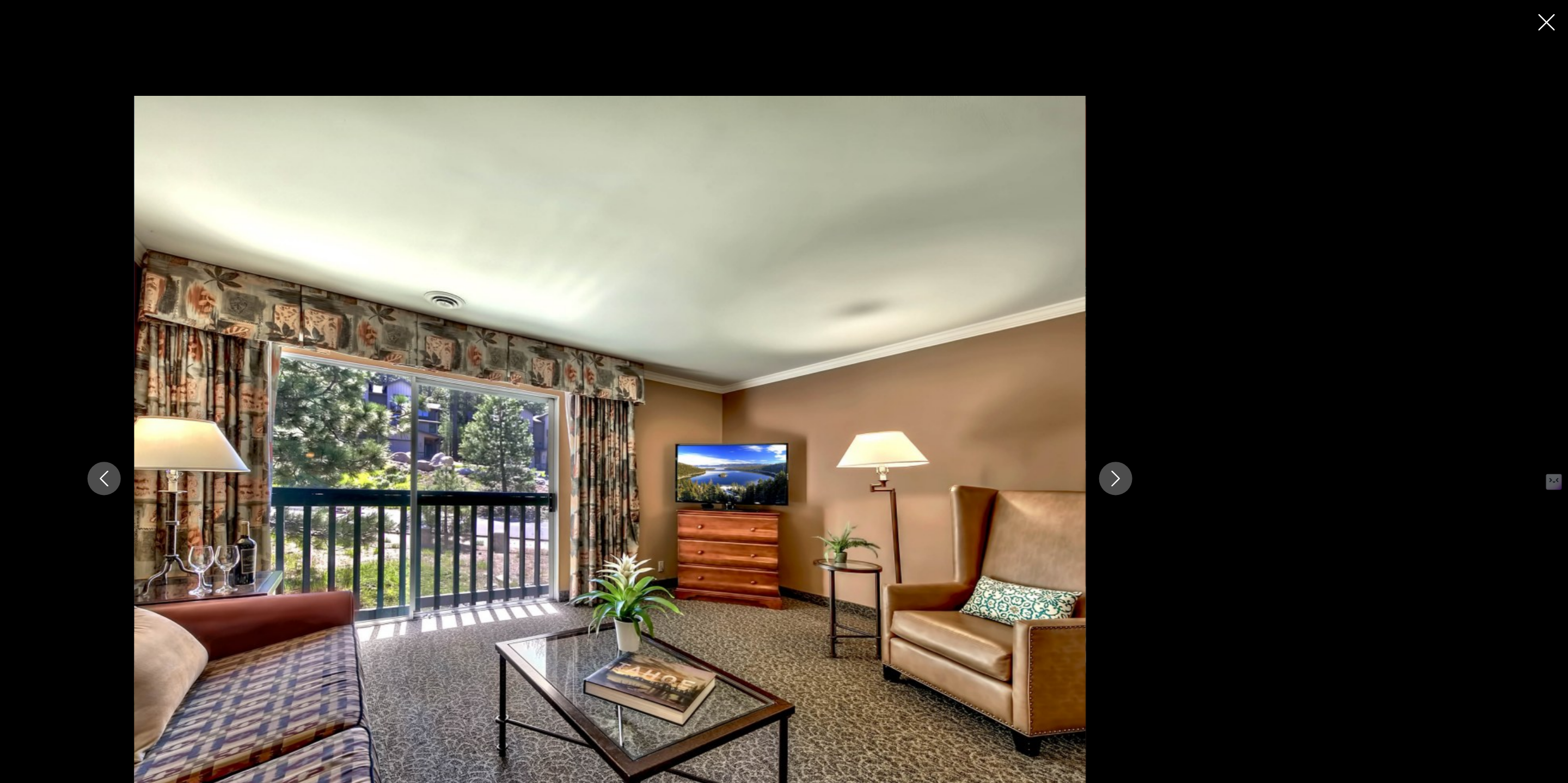
click at [1193, 391] on icon "Next image" at bounding box center [1198, 392] width 13 height 13
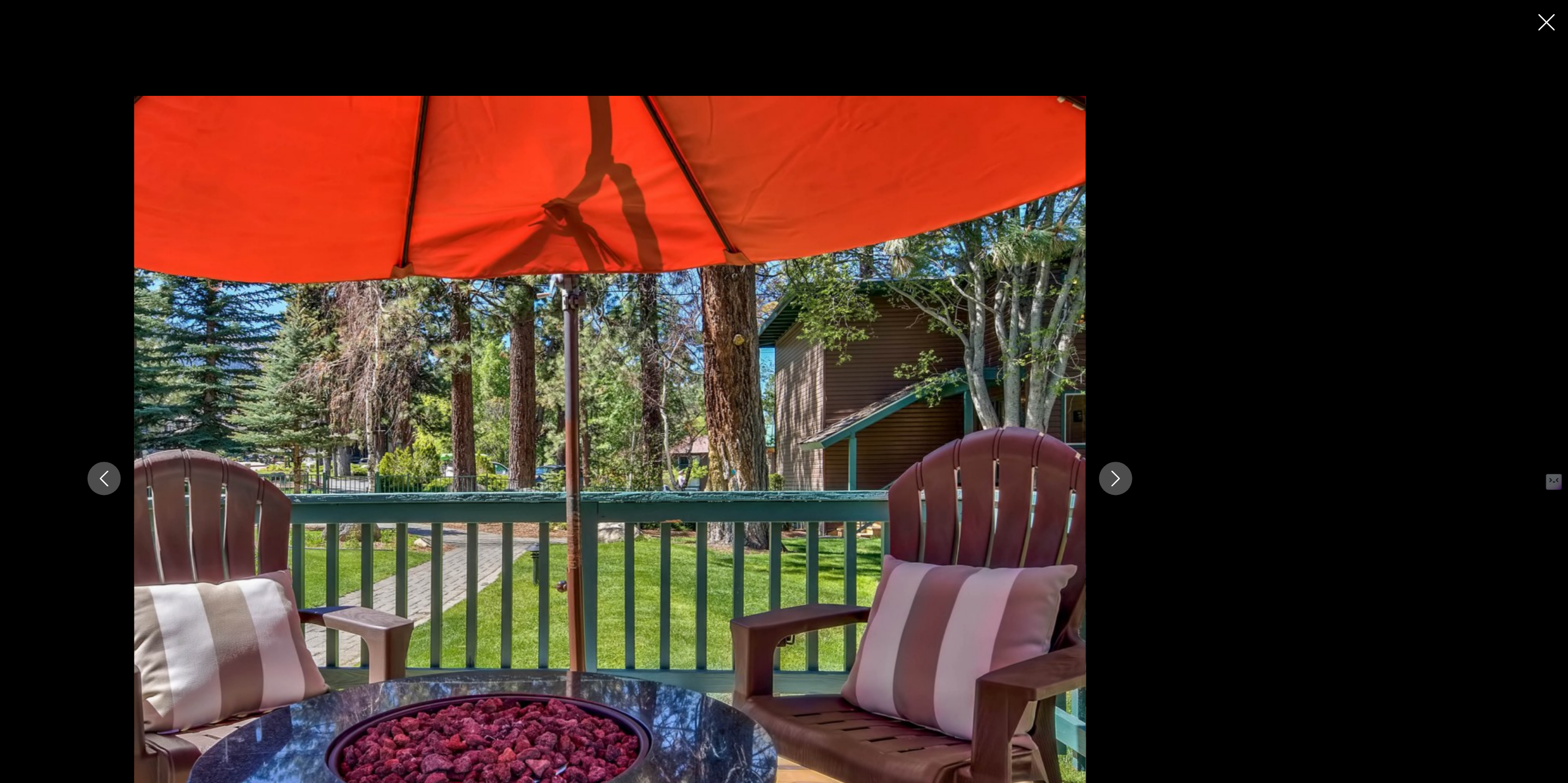
click at [1193, 391] on icon "Next image" at bounding box center [1198, 392] width 13 height 13
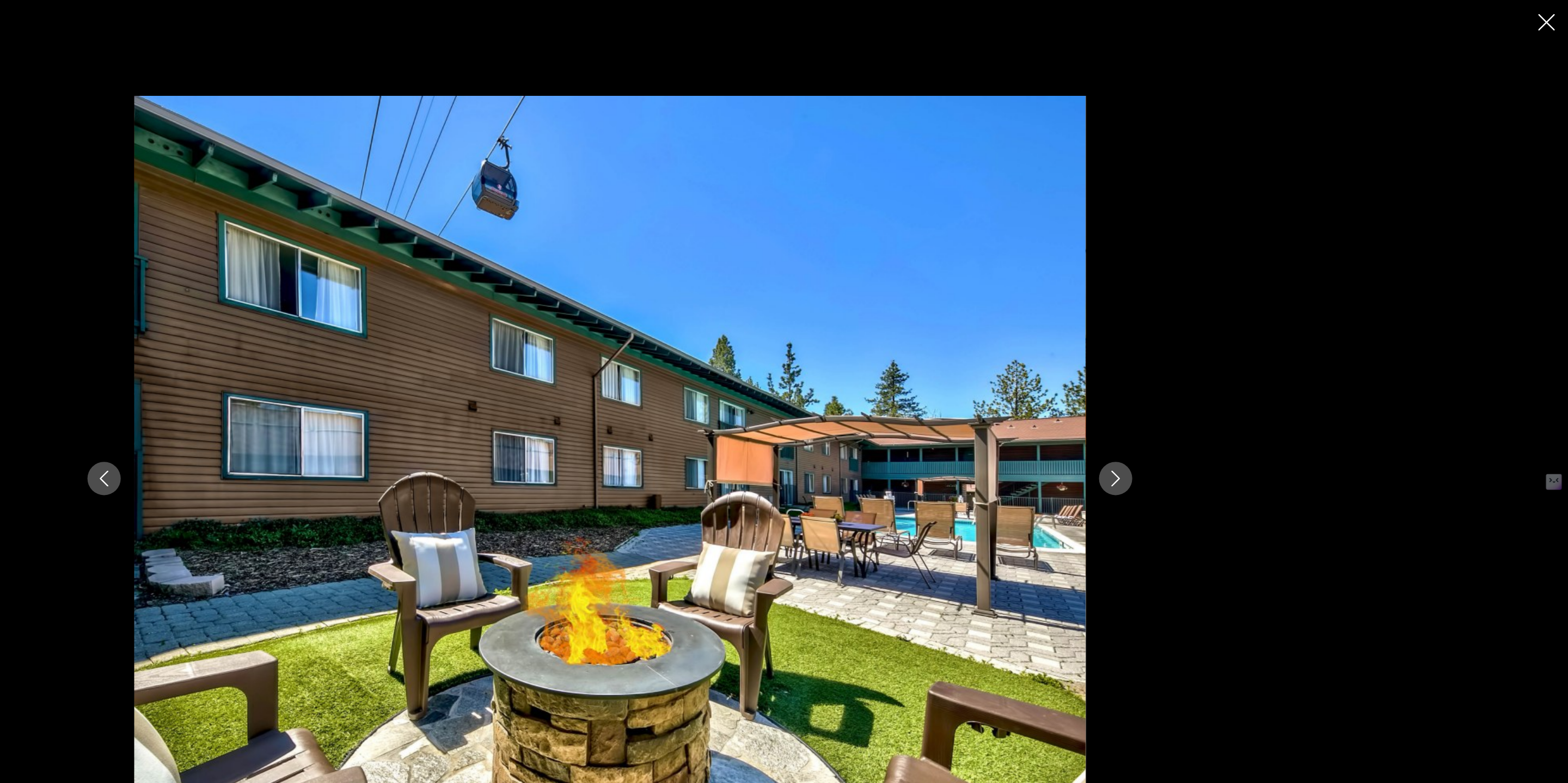
click at [1193, 391] on icon "Next image" at bounding box center [1198, 392] width 13 height 13
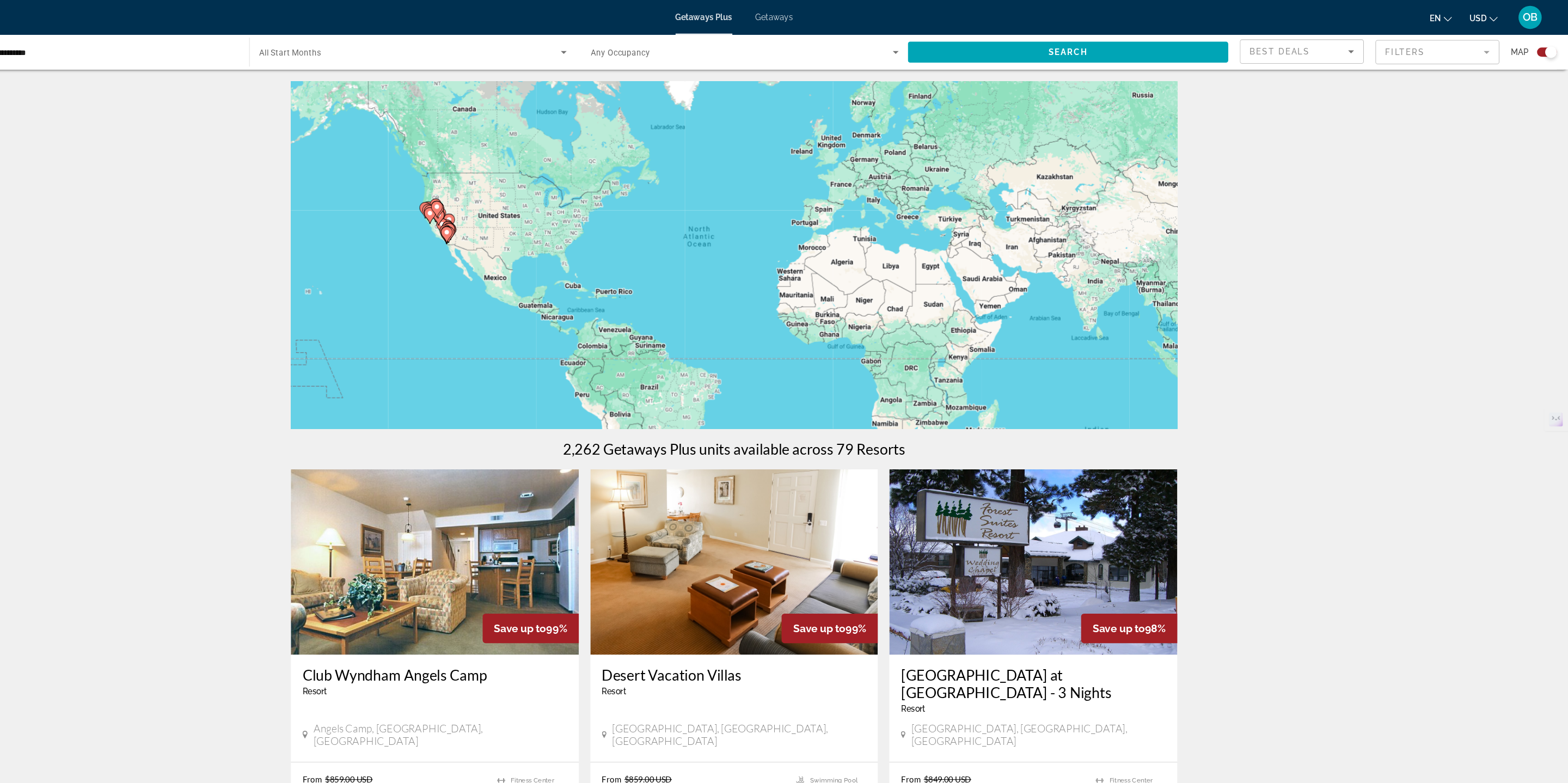
click at [385, 46] on span "All Start Months" at bounding box center [367, 49] width 58 height 9
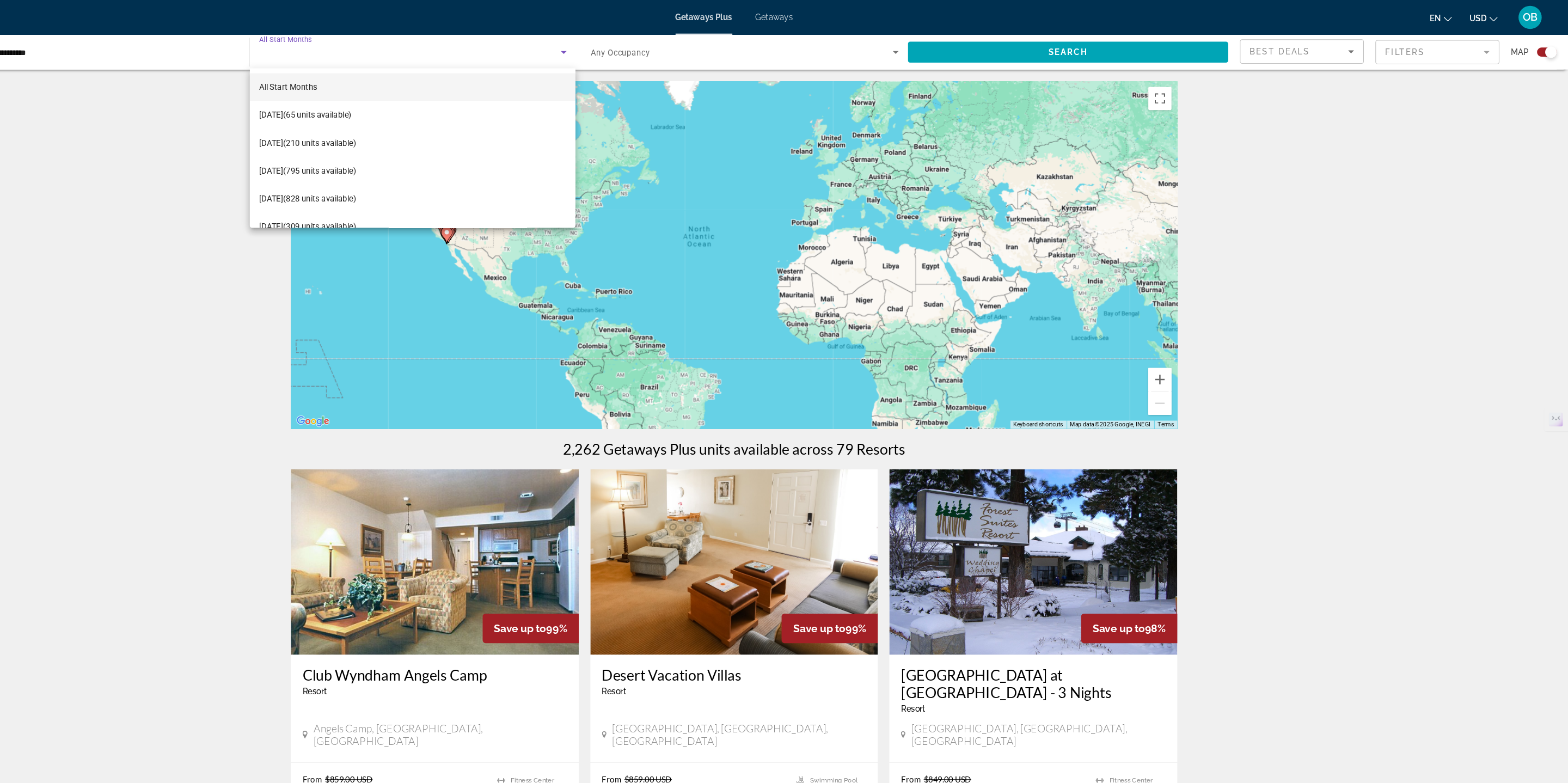
click at [160, 377] on div at bounding box center [784, 391] width 1568 height 783
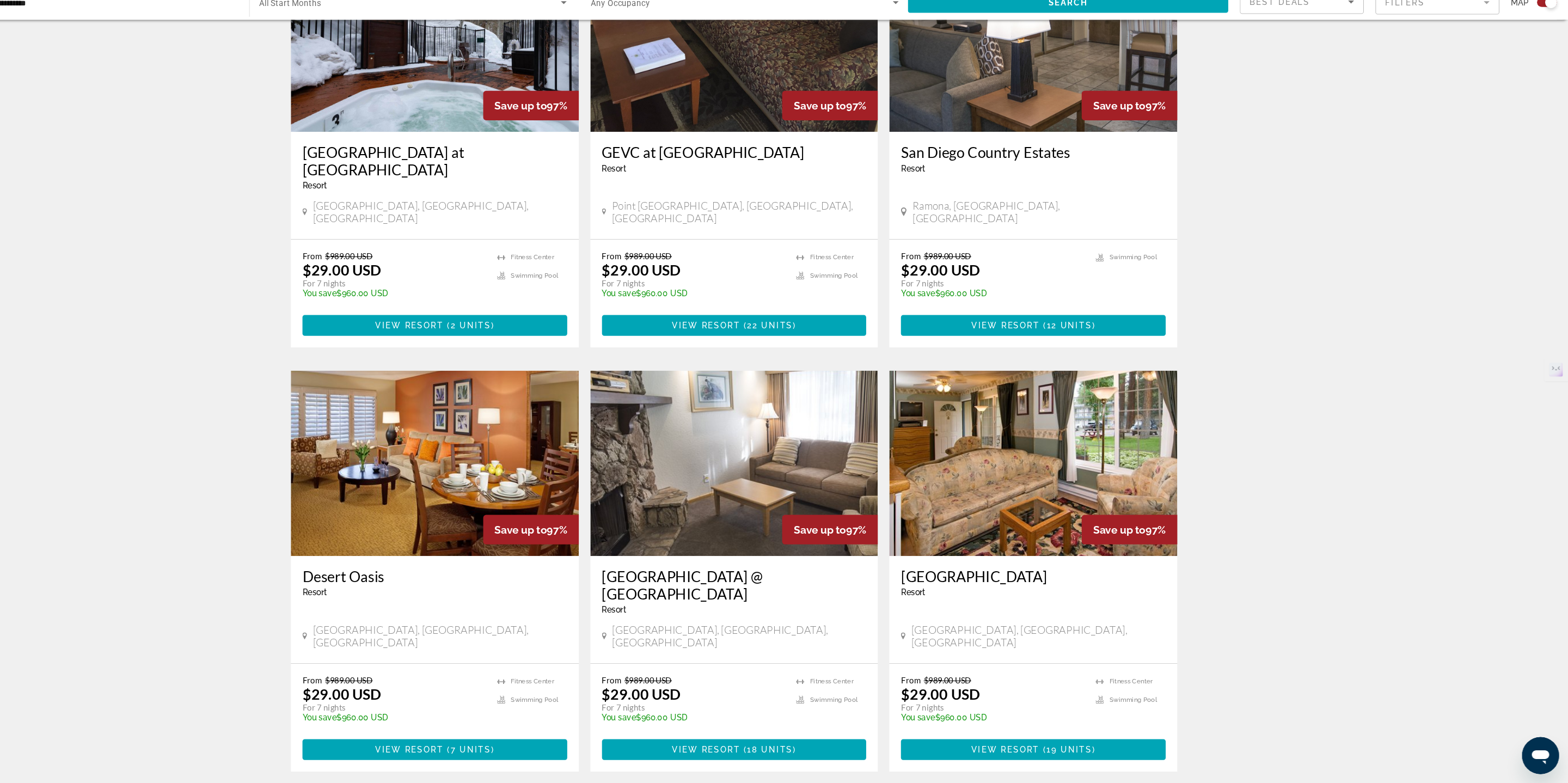
scroll to position [1348, 0]
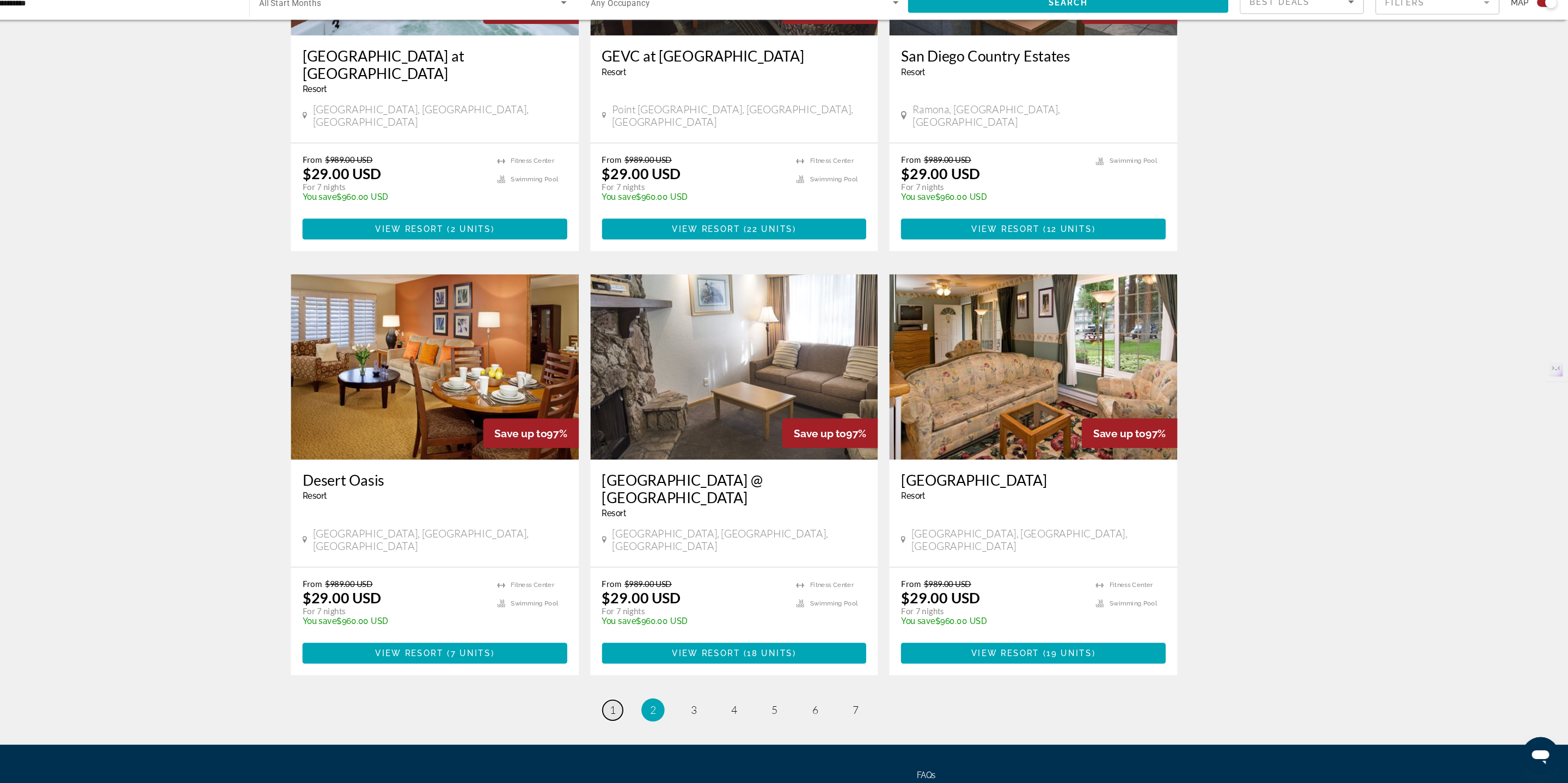
click at [664, 704] on link "page 1" at bounding box center [670, 714] width 19 height 19
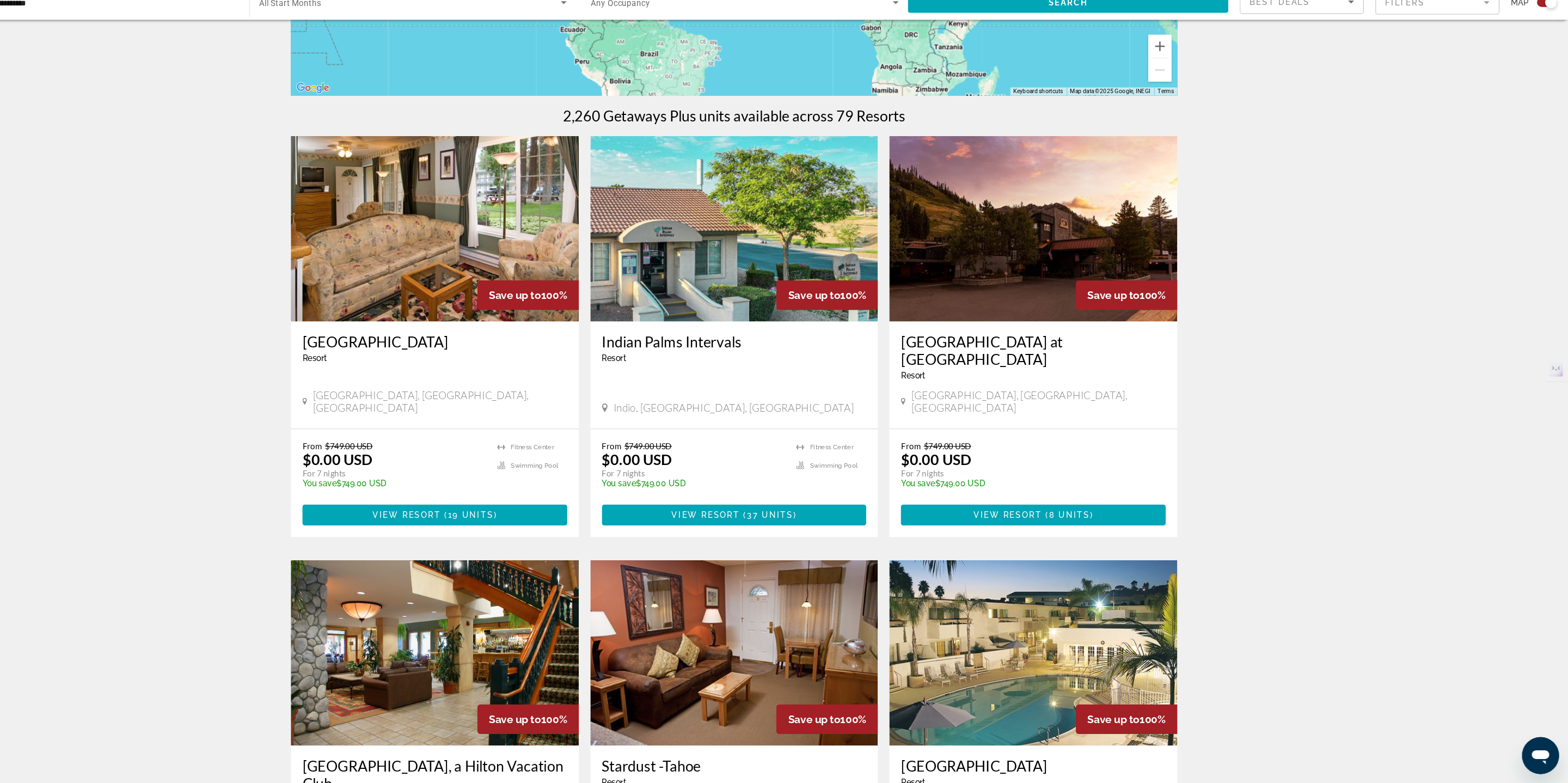
scroll to position [373, 0]
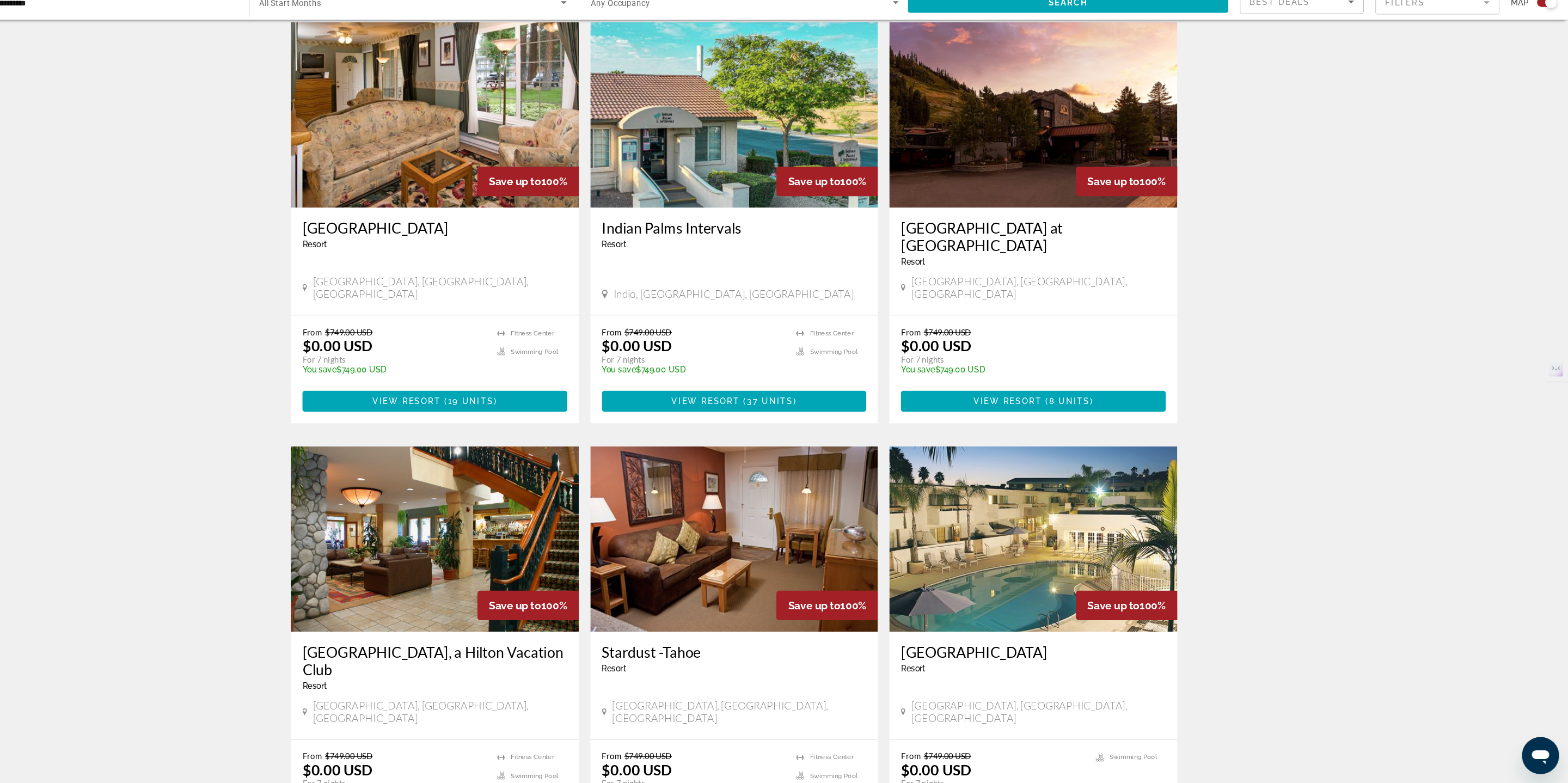
click at [412, 533] on img "Main content" at bounding box center [502, 553] width 271 height 174
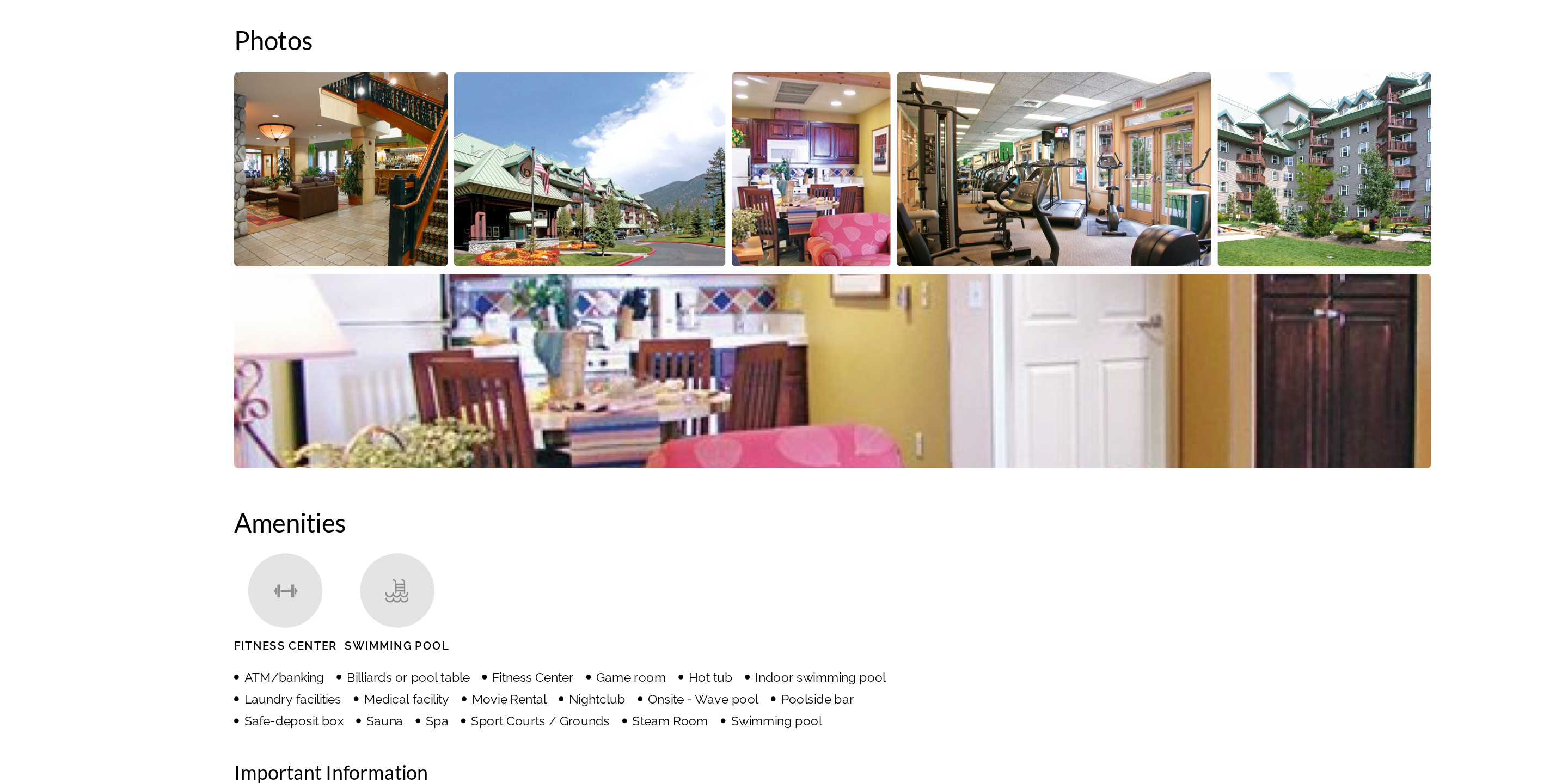
scroll to position [504, 0]
